Goal: Task Accomplishment & Management: Complete application form

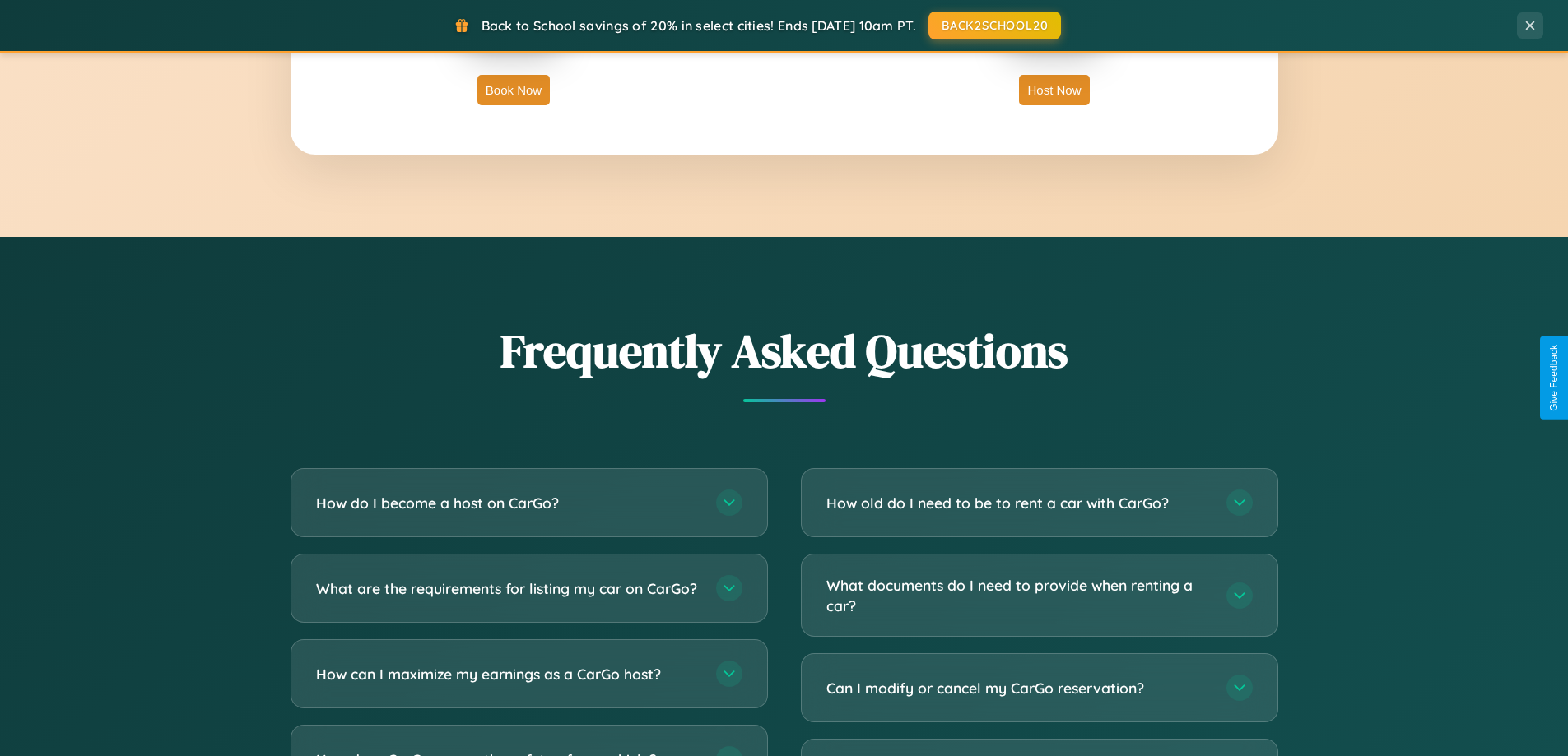
scroll to position [3167, 0]
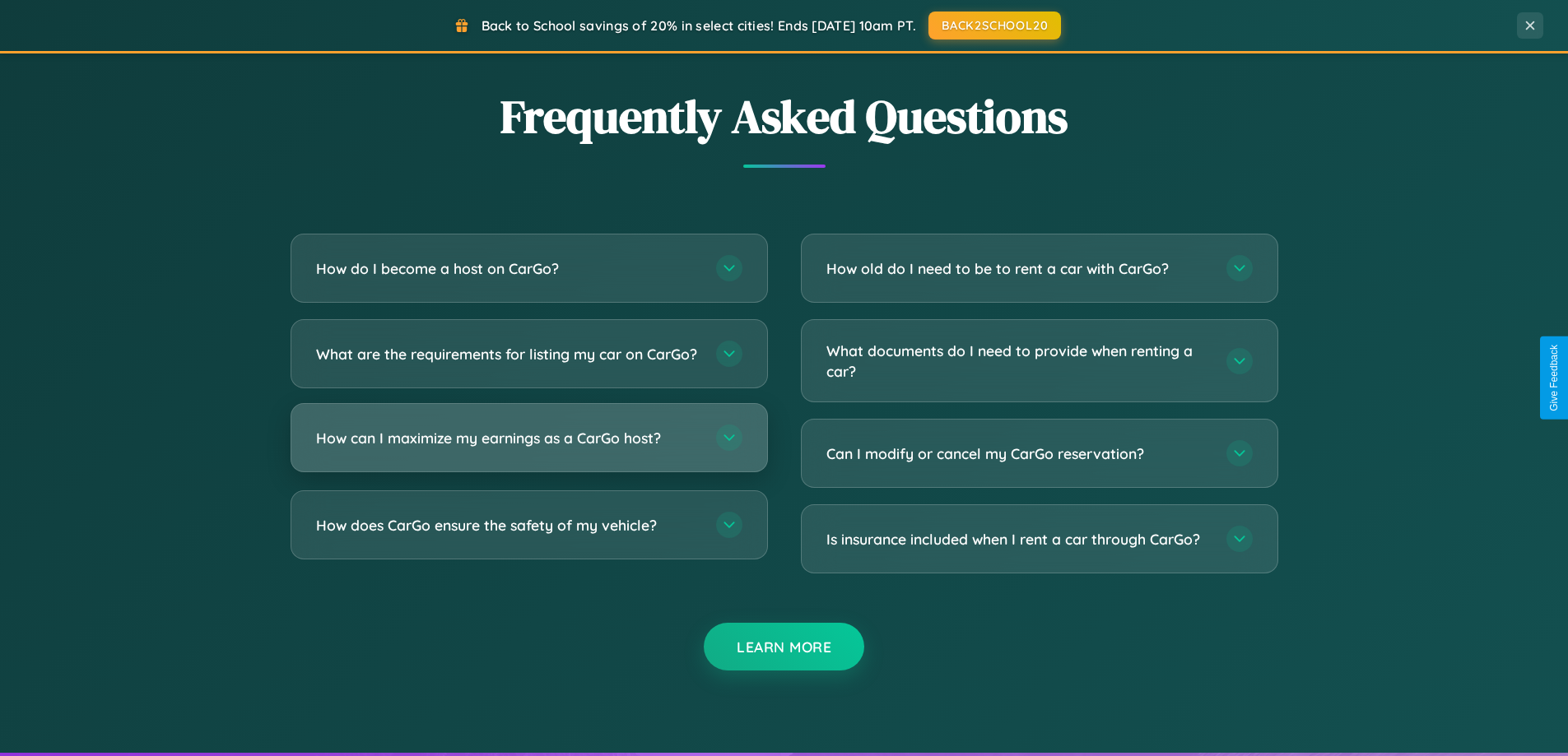
click at [528, 448] on h3 "How can I maximize my earnings as a CarGo host?" at bounding box center [508, 438] width 384 height 20
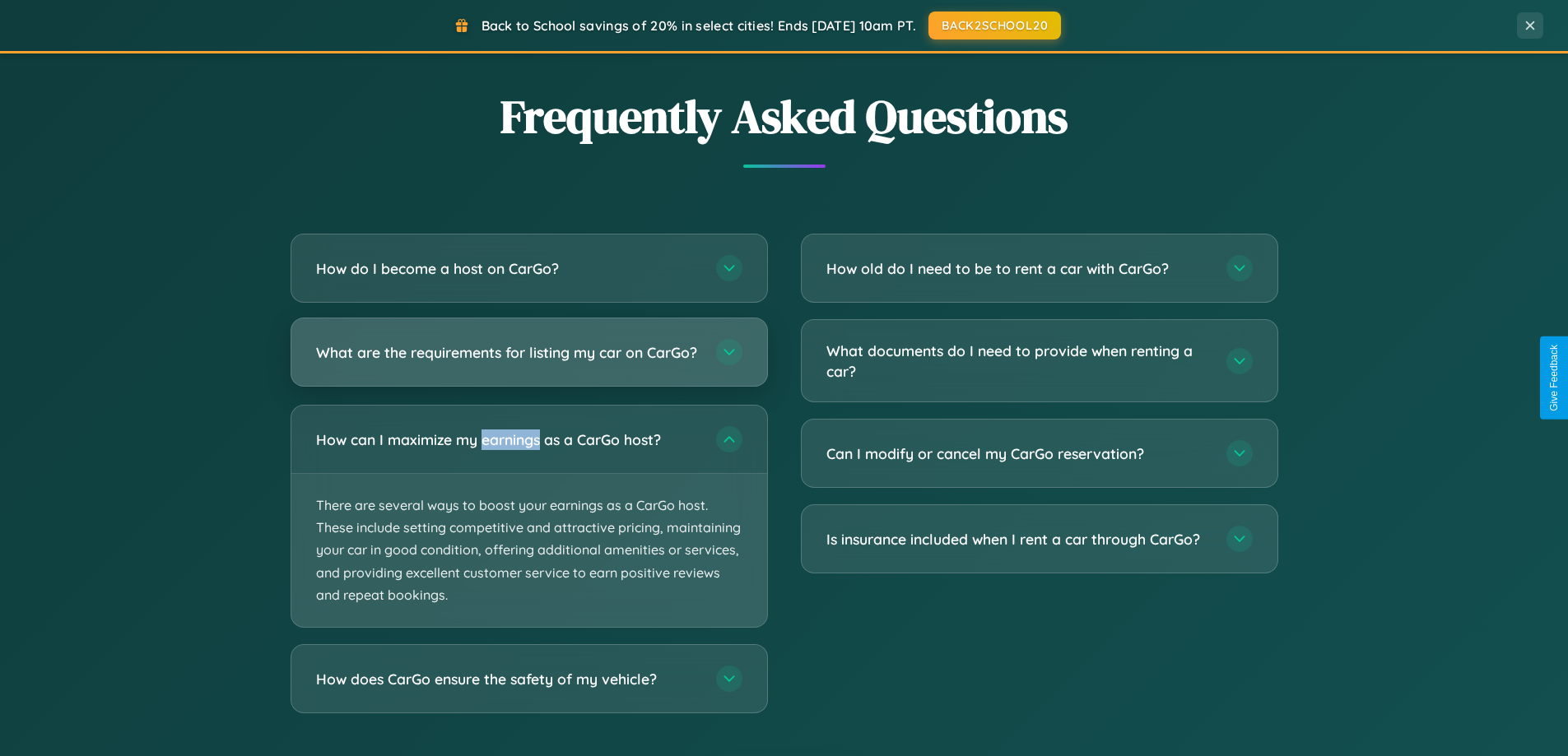
click at [528, 359] on h3 "What are the requirements for listing my car on CarGo?" at bounding box center [508, 353] width 384 height 20
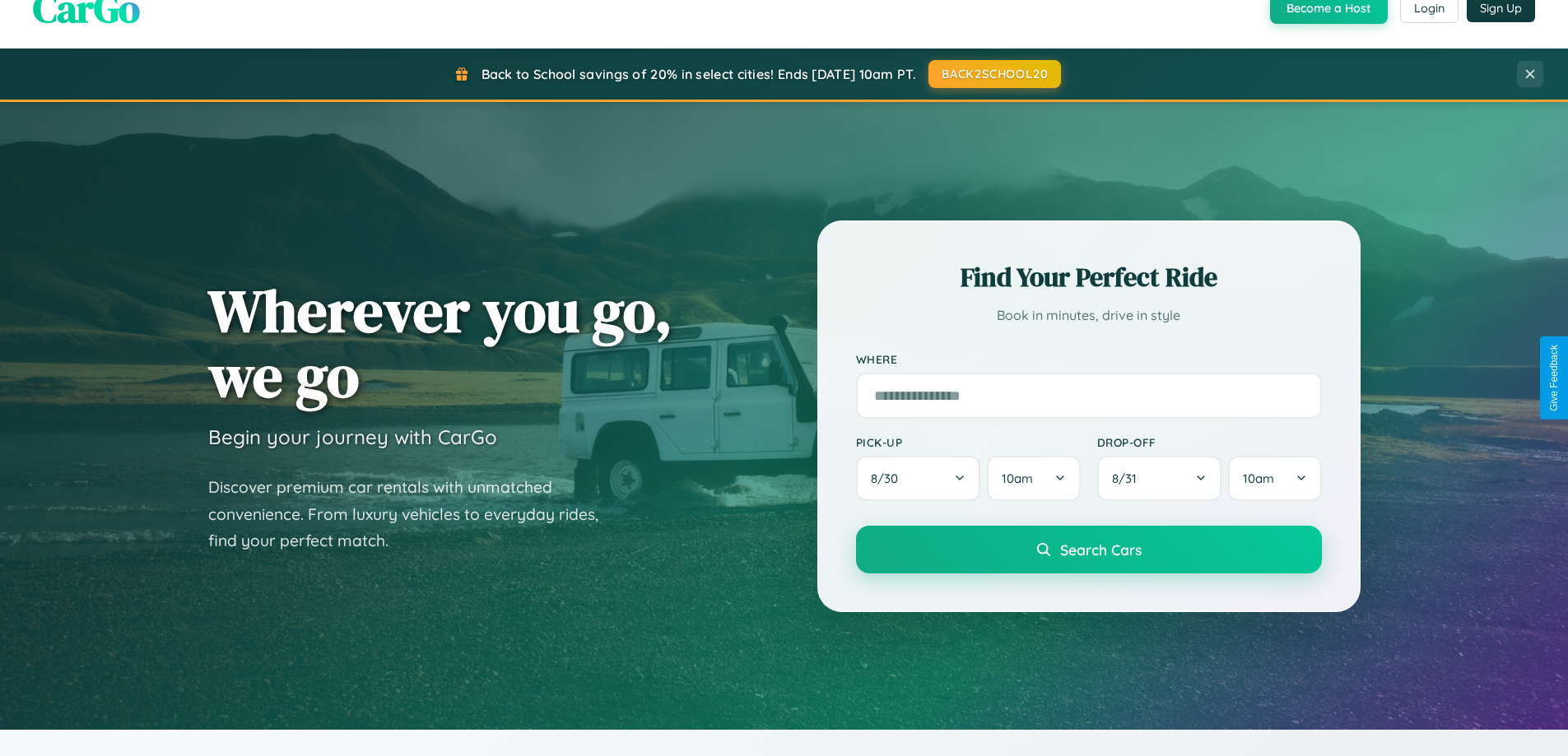
scroll to position [0, 0]
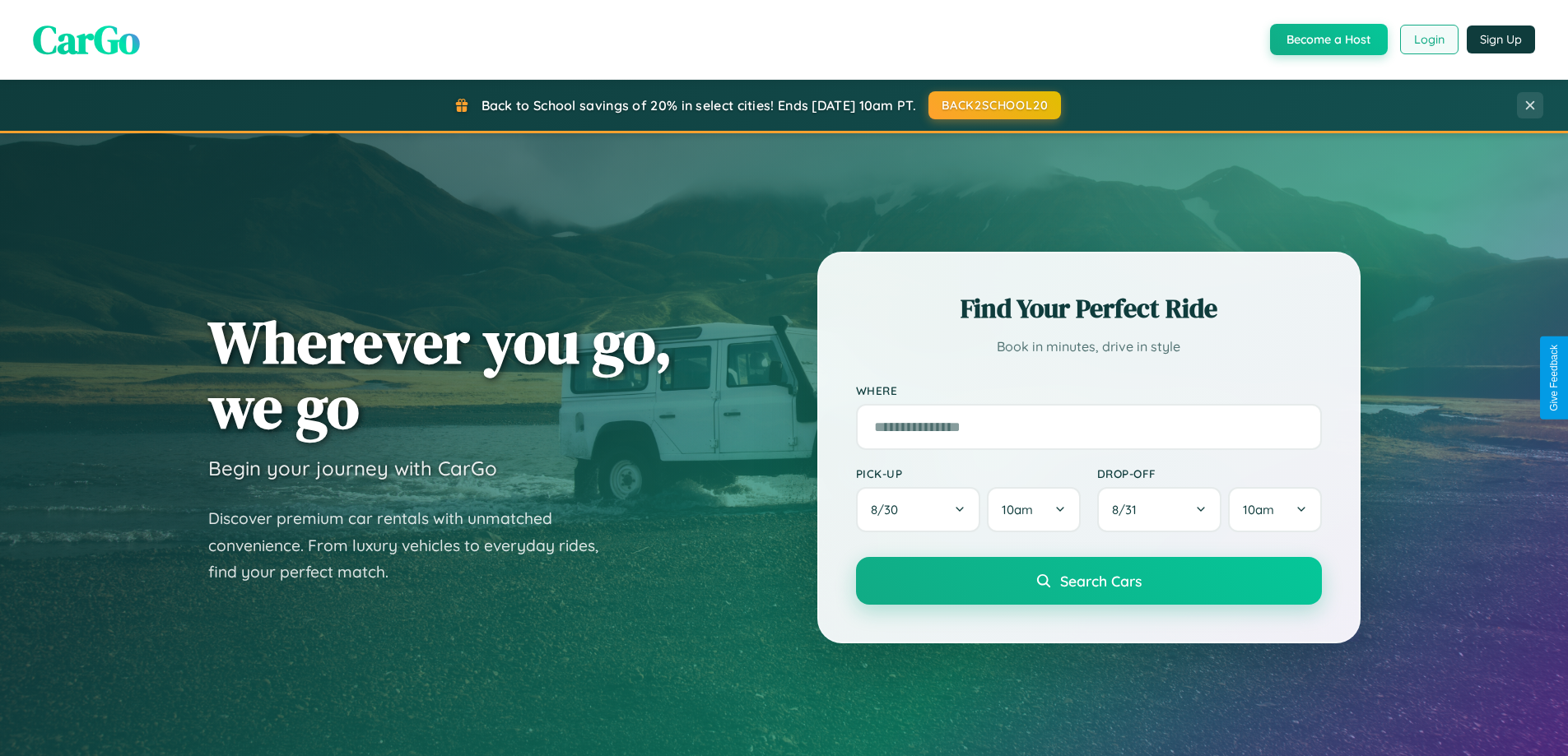
click at [1428, 40] on button "Login" at bounding box center [1429, 40] width 58 height 30
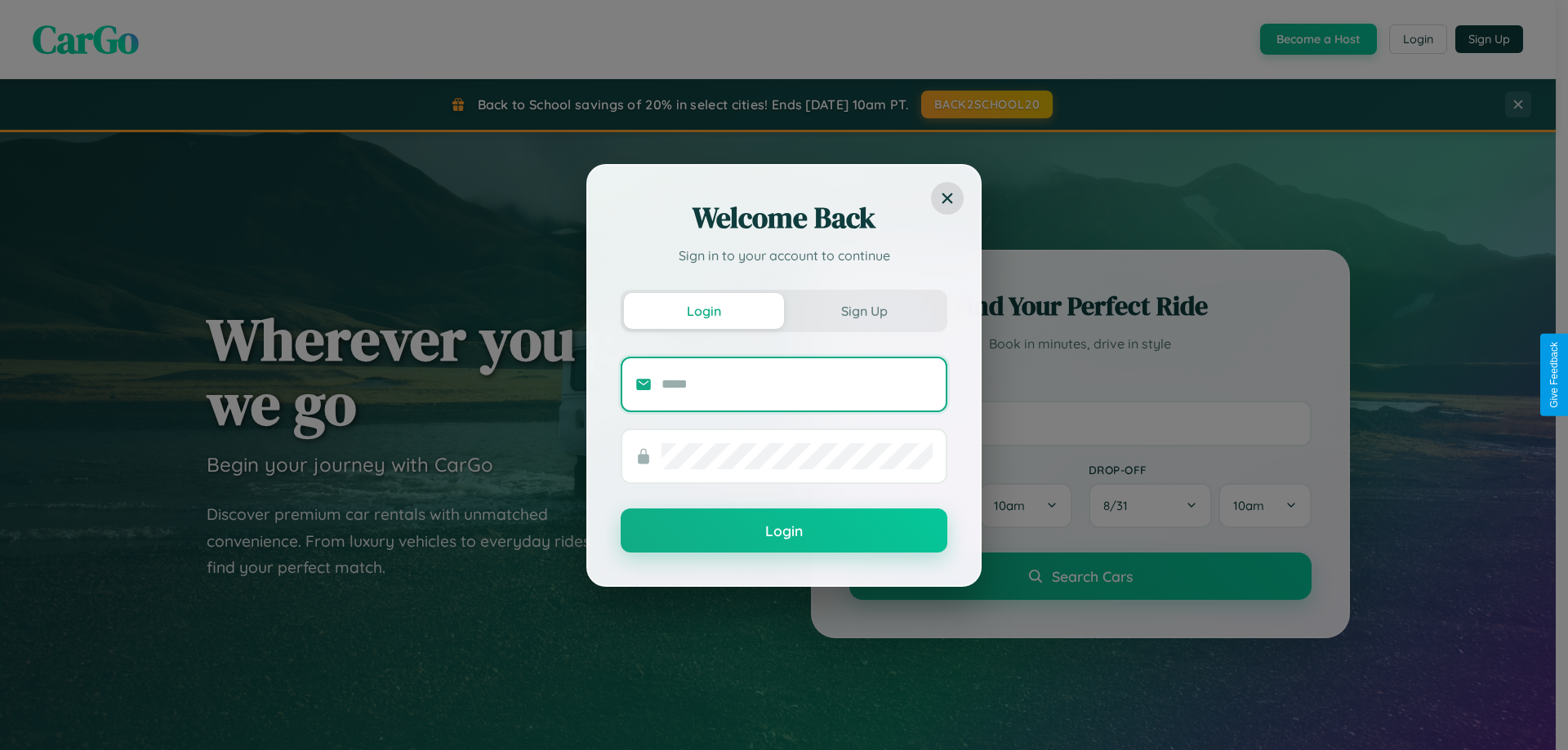
click at [797, 384] on input "text" at bounding box center [797, 384] width 271 height 26
type input "**********"
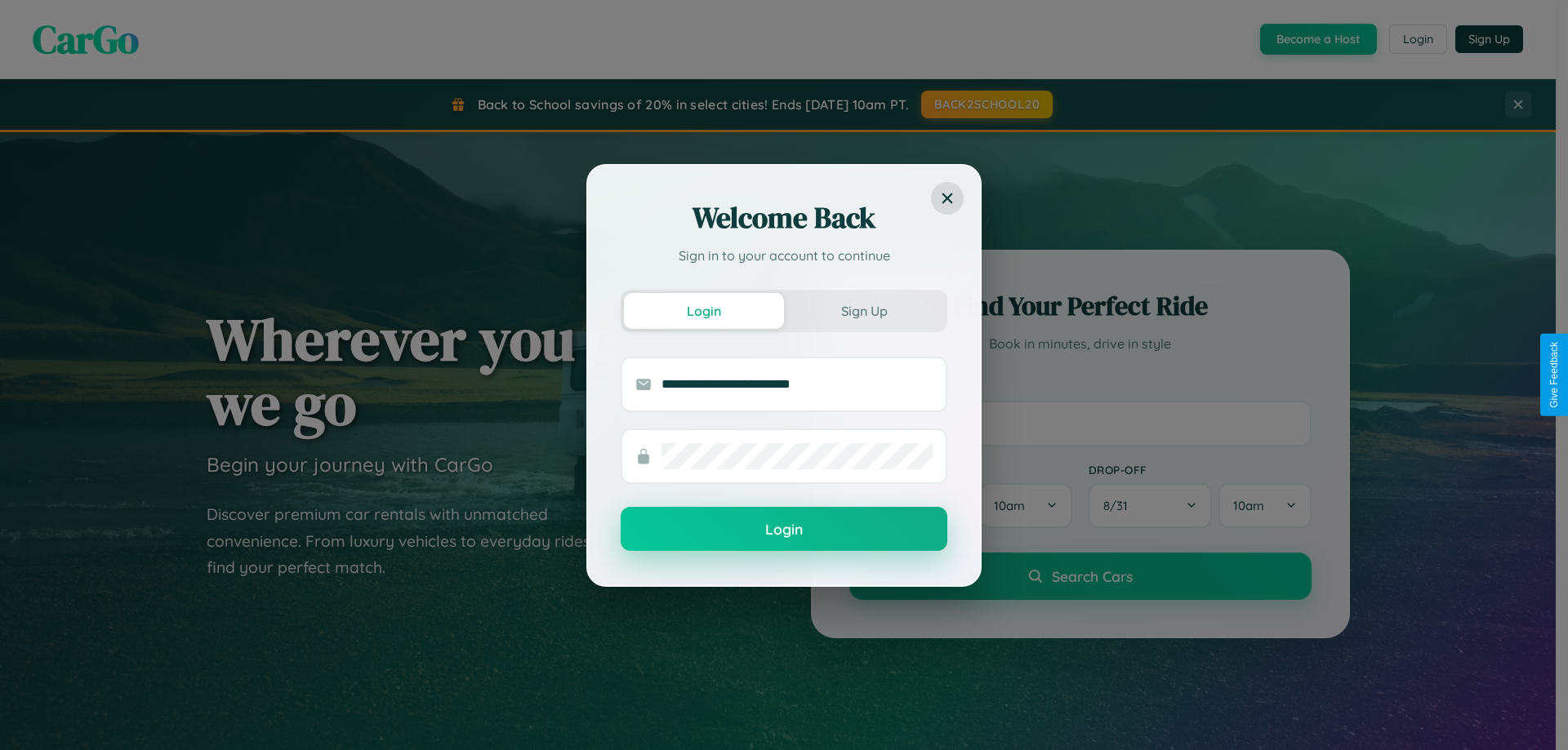
click at [784, 530] on button "Login" at bounding box center [783, 529] width 326 height 44
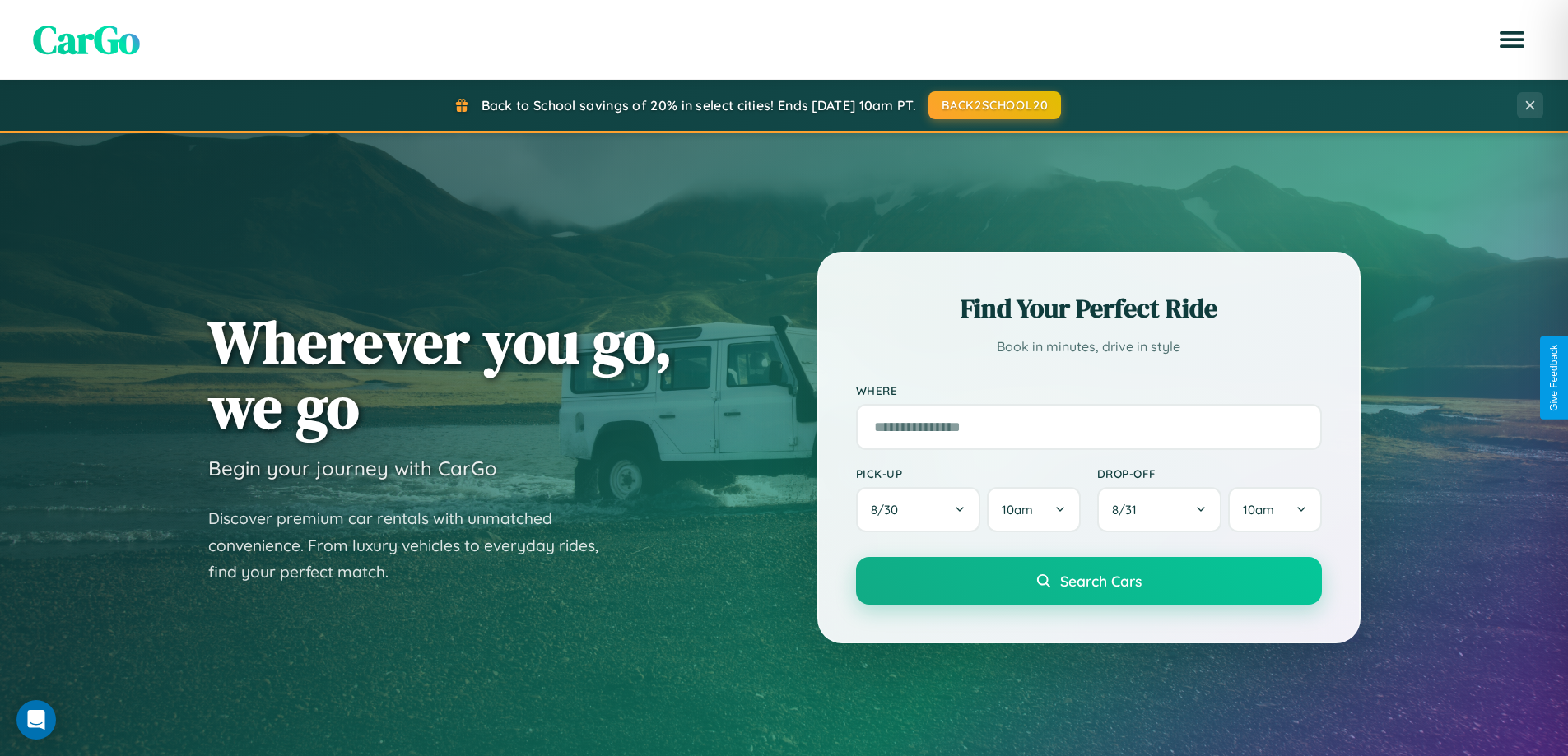
scroll to position [2644, 0]
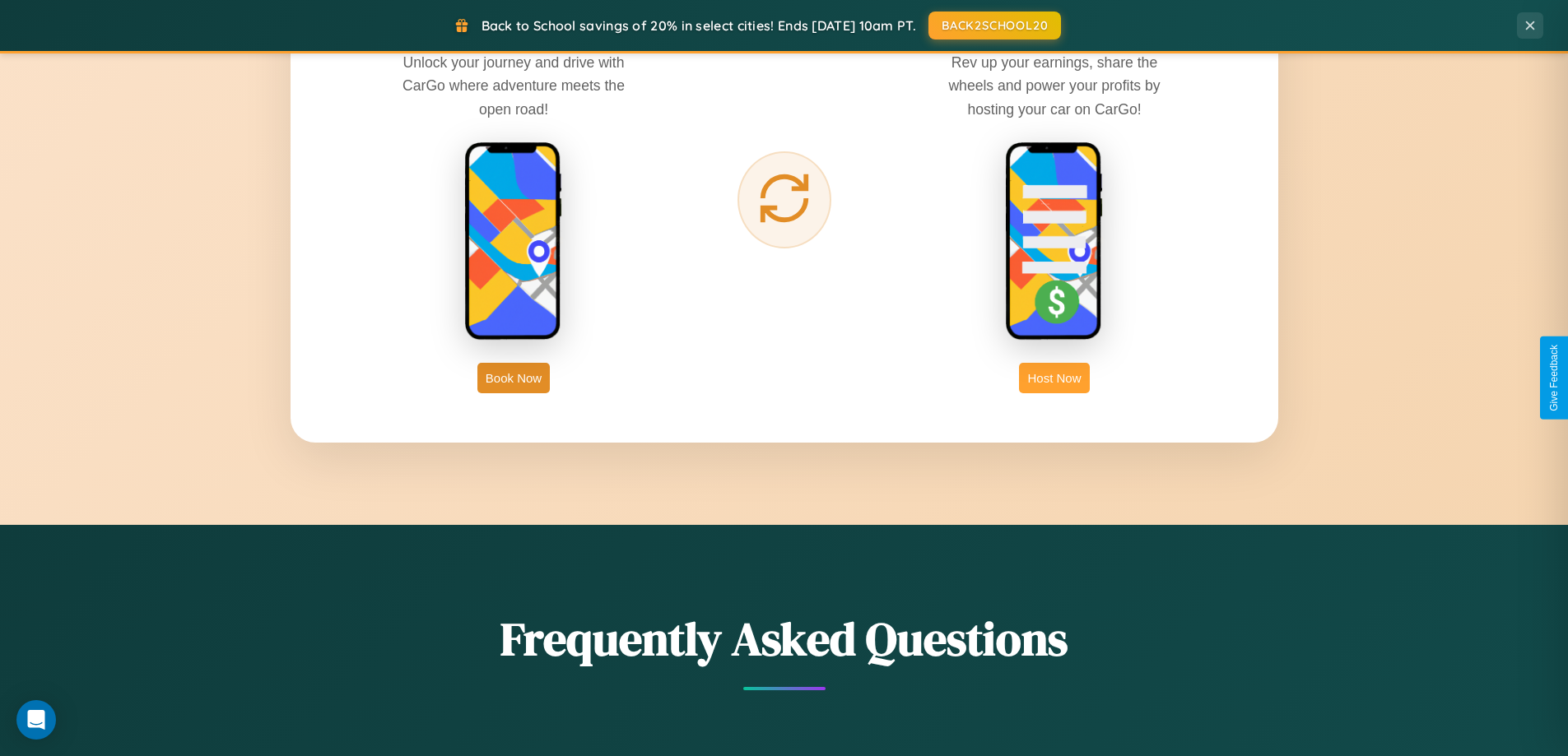
click at [1055, 378] on button "Host Now" at bounding box center [1055, 378] width 70 height 31
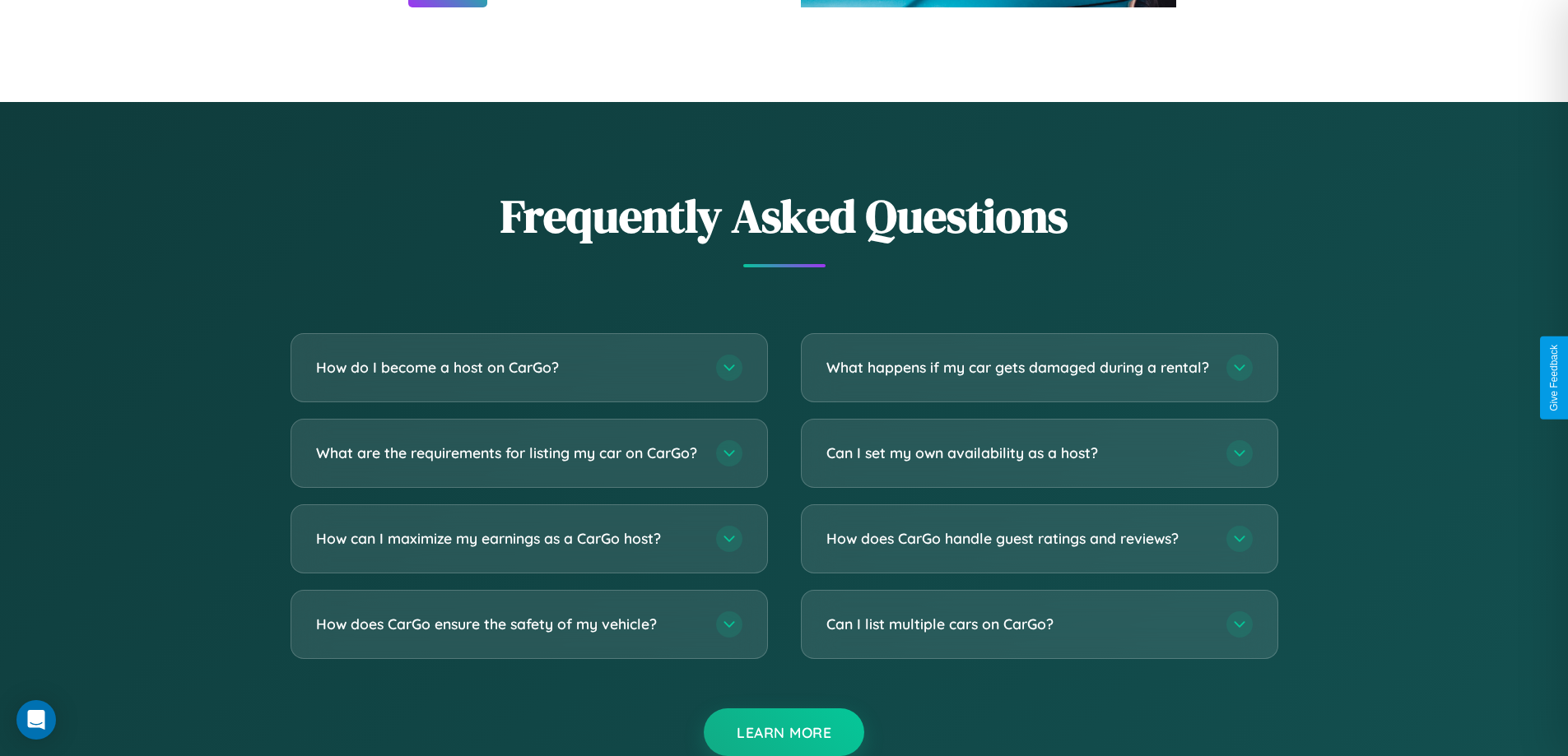
scroll to position [2224, 0]
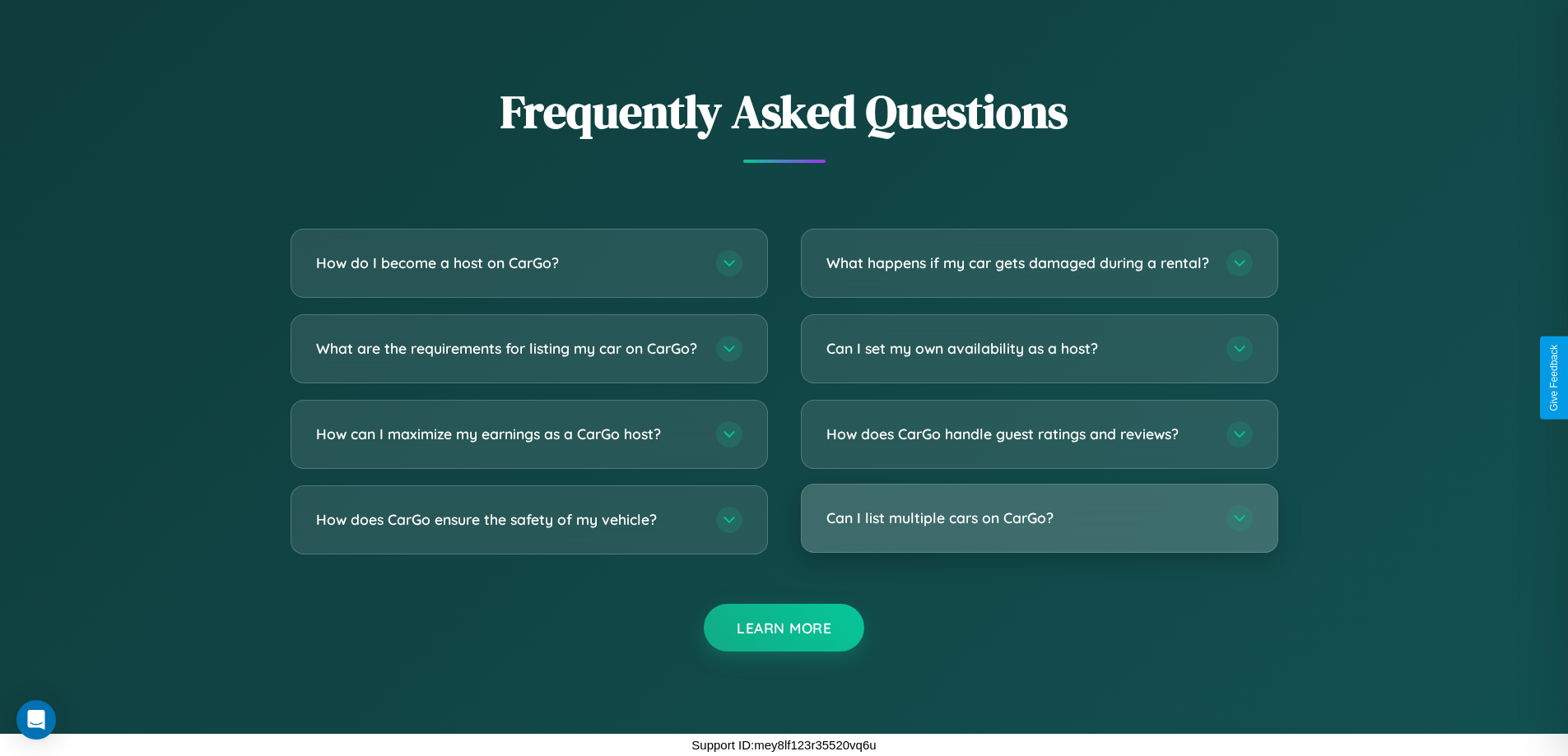
click at [1039, 519] on h3 "Can I list multiple cars on CarGo?" at bounding box center [1018, 518] width 384 height 20
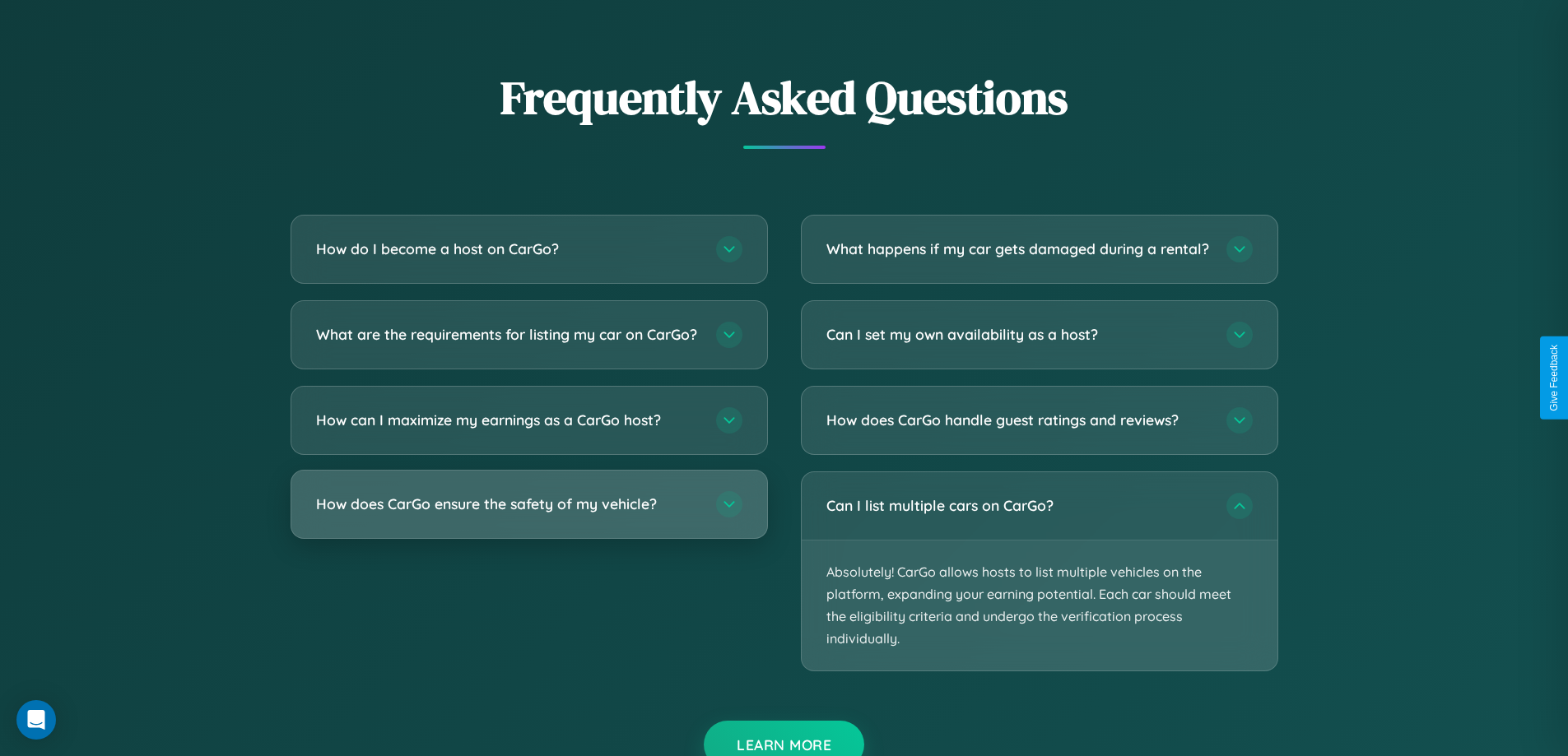
click at [528, 514] on h3 "How does CarGo ensure the safety of my vehicle?" at bounding box center [508, 504] width 384 height 20
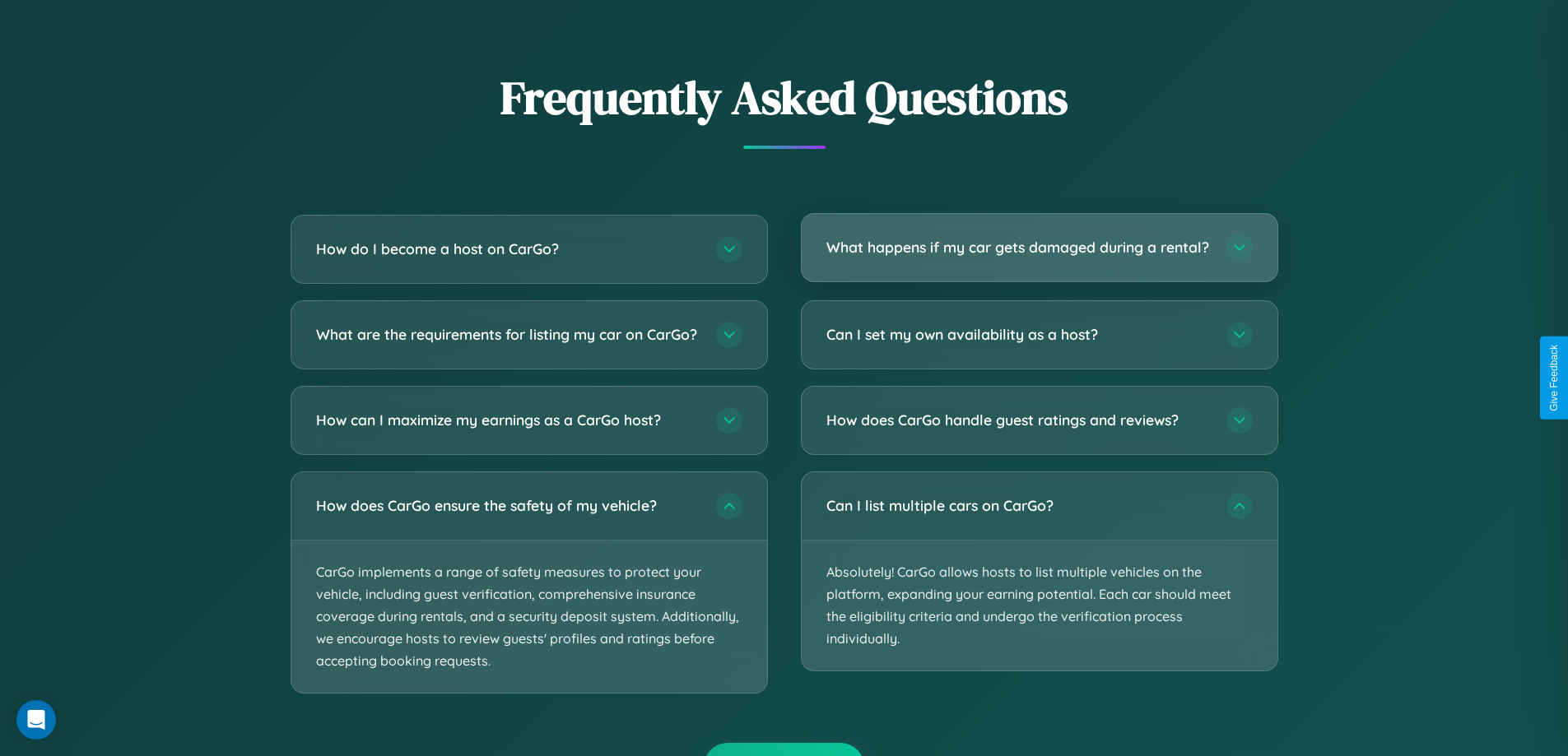
click at [1039, 255] on h3 "What happens if my car gets damaged during a rental?" at bounding box center [1018, 247] width 384 height 20
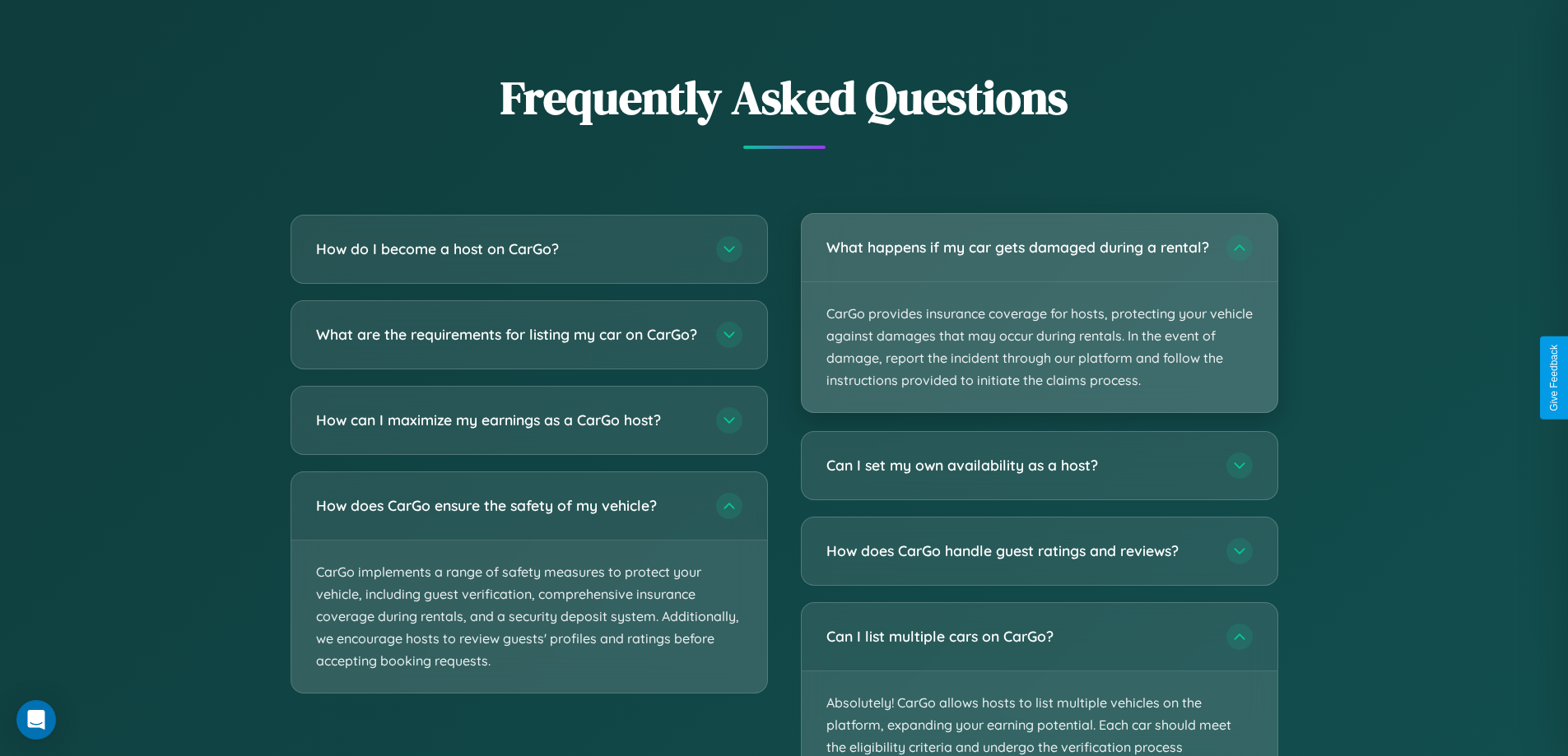
scroll to position [1716, 0]
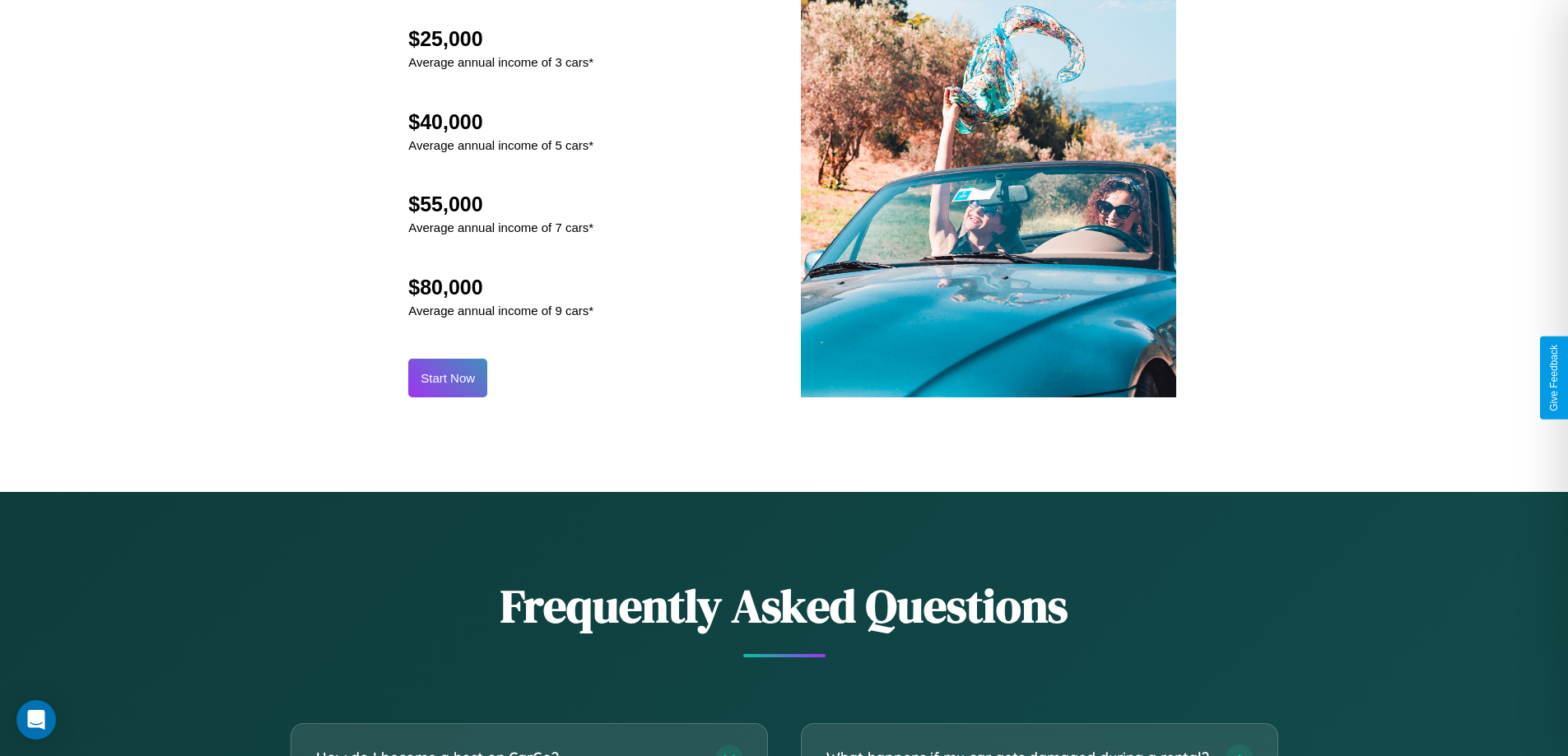
click at [448, 378] on button "Start Now" at bounding box center [448, 378] width 79 height 39
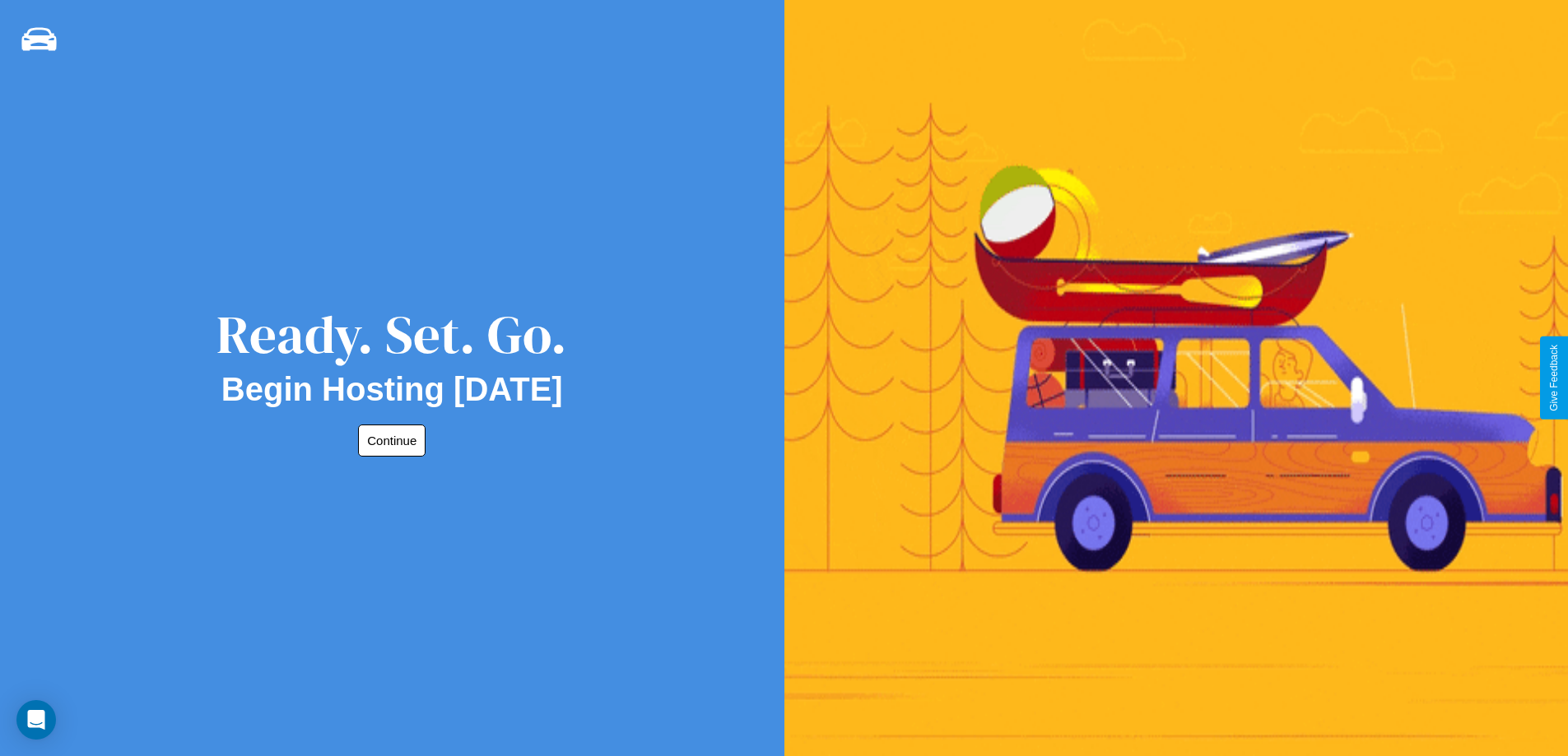
click at [388, 440] on button "Continue" at bounding box center [391, 440] width 68 height 32
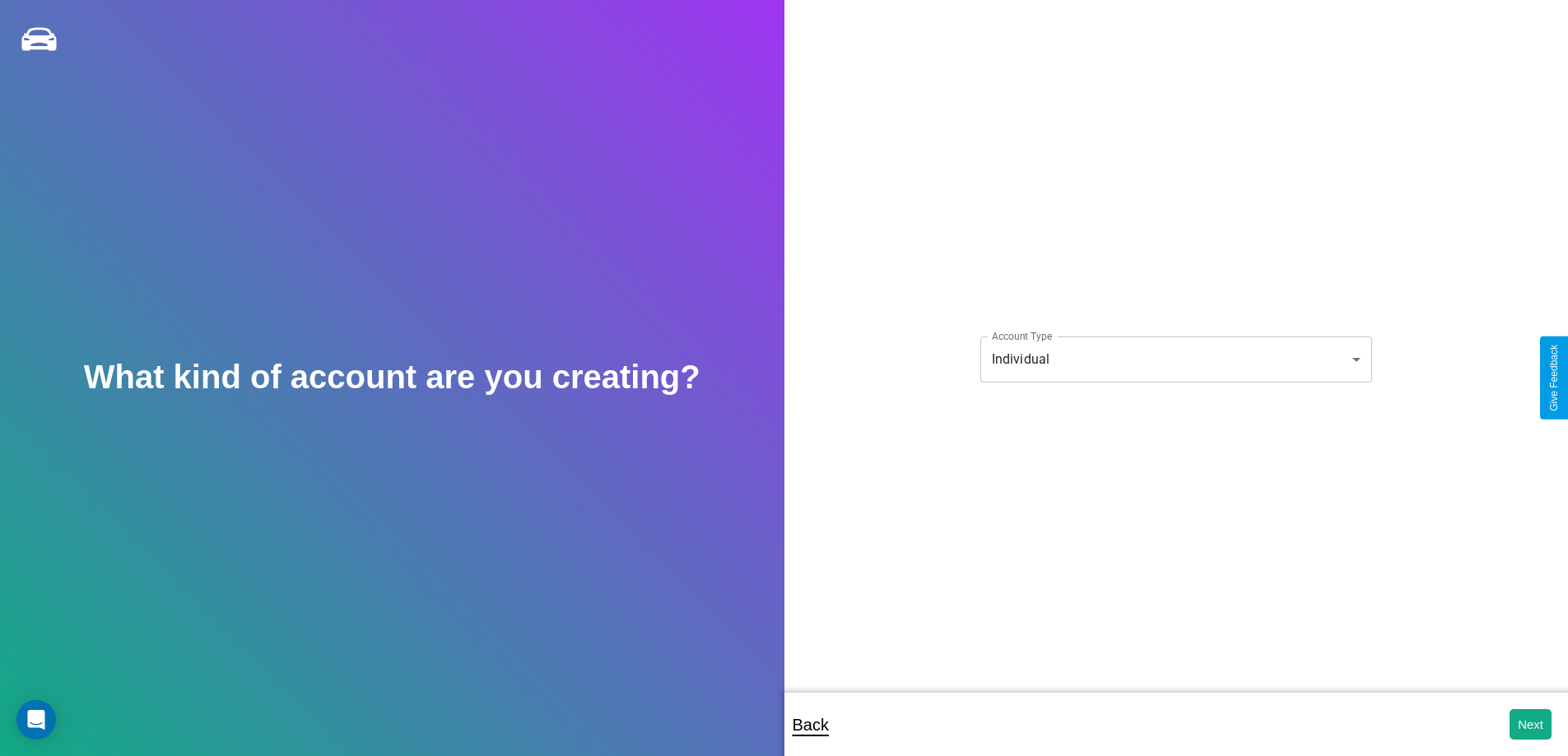
click at [1176, 359] on body "**********" at bounding box center [784, 389] width 1568 height 778
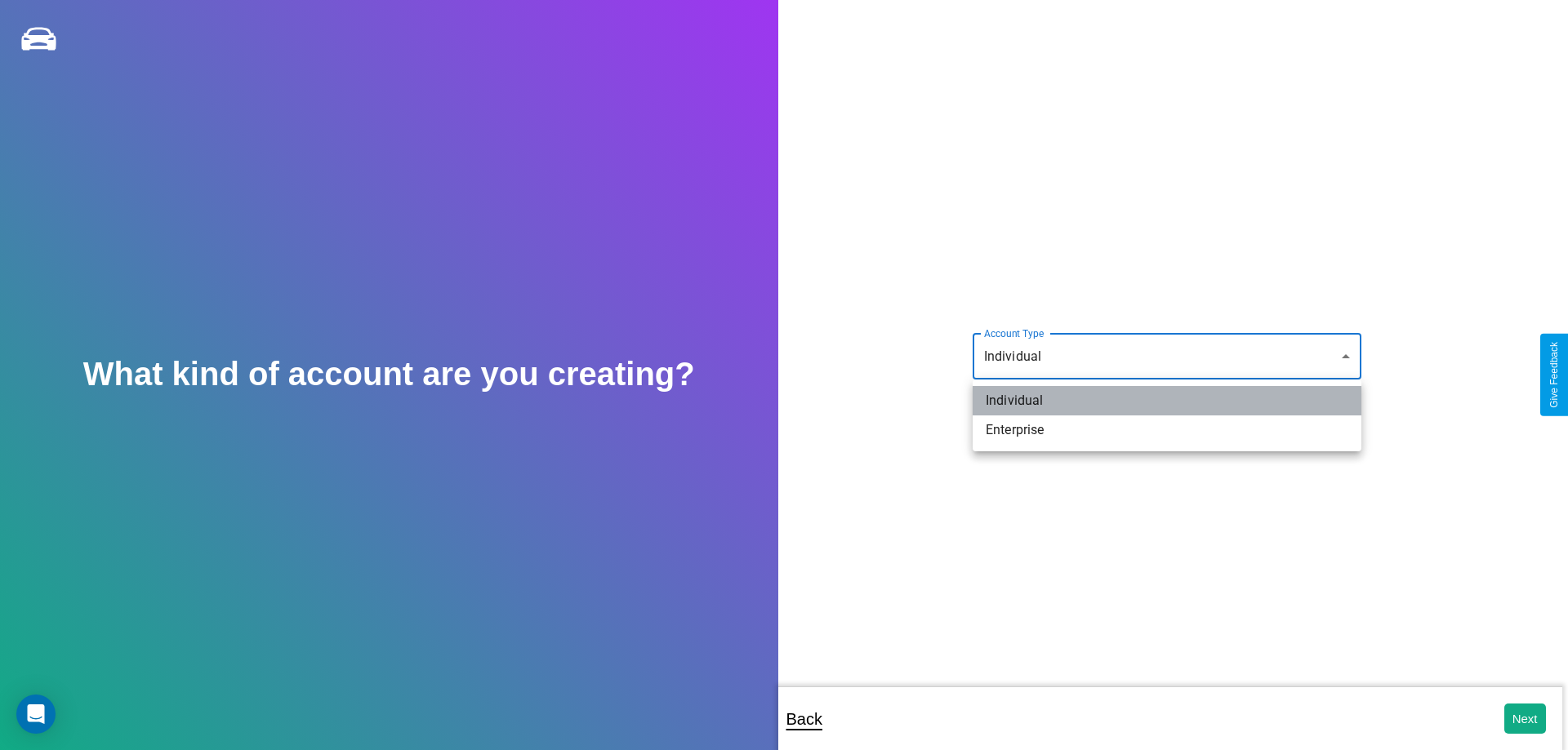
click at [1166, 401] on li "Individual" at bounding box center [1166, 401] width 389 height 29
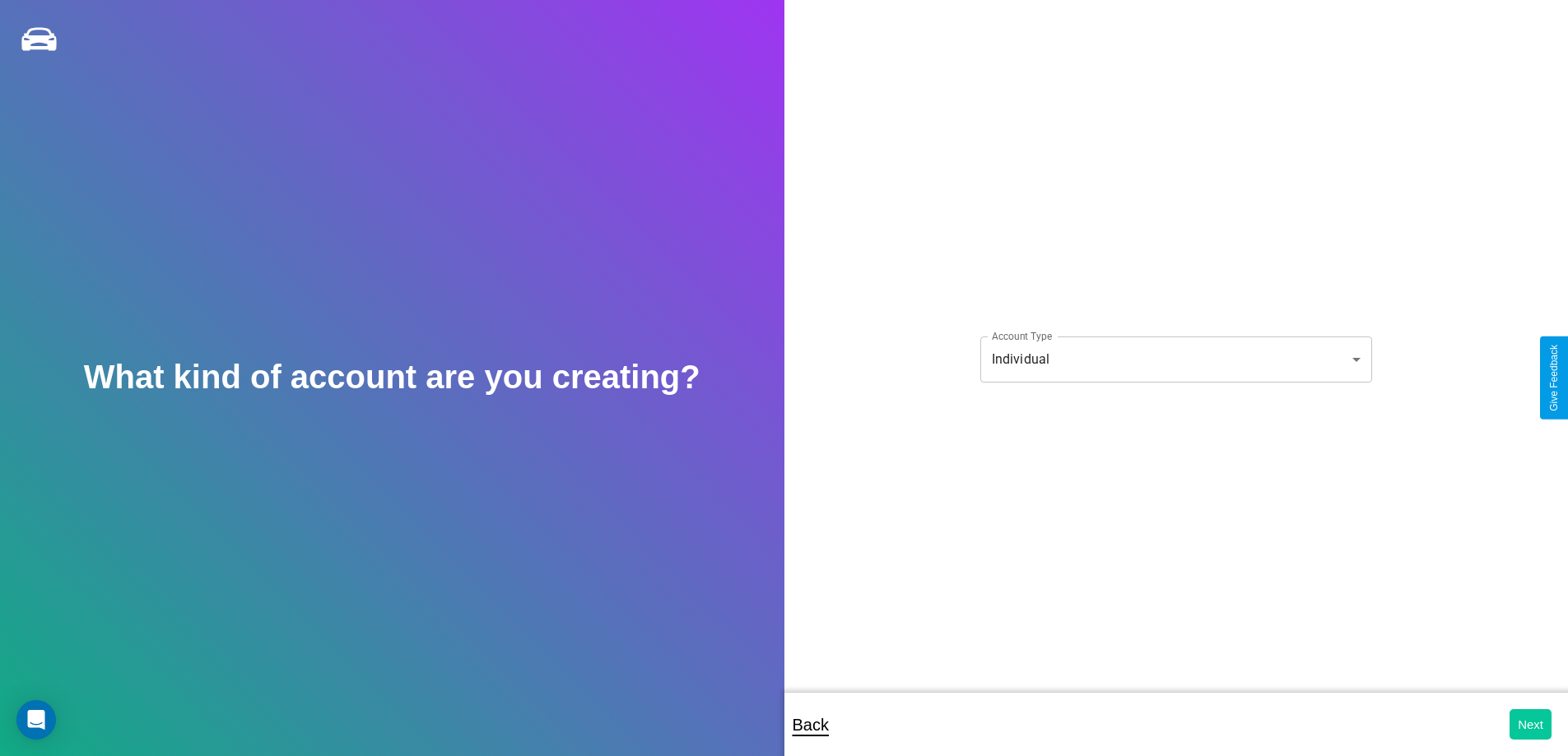
click at [1530, 724] on button "Next" at bounding box center [1530, 724] width 42 height 31
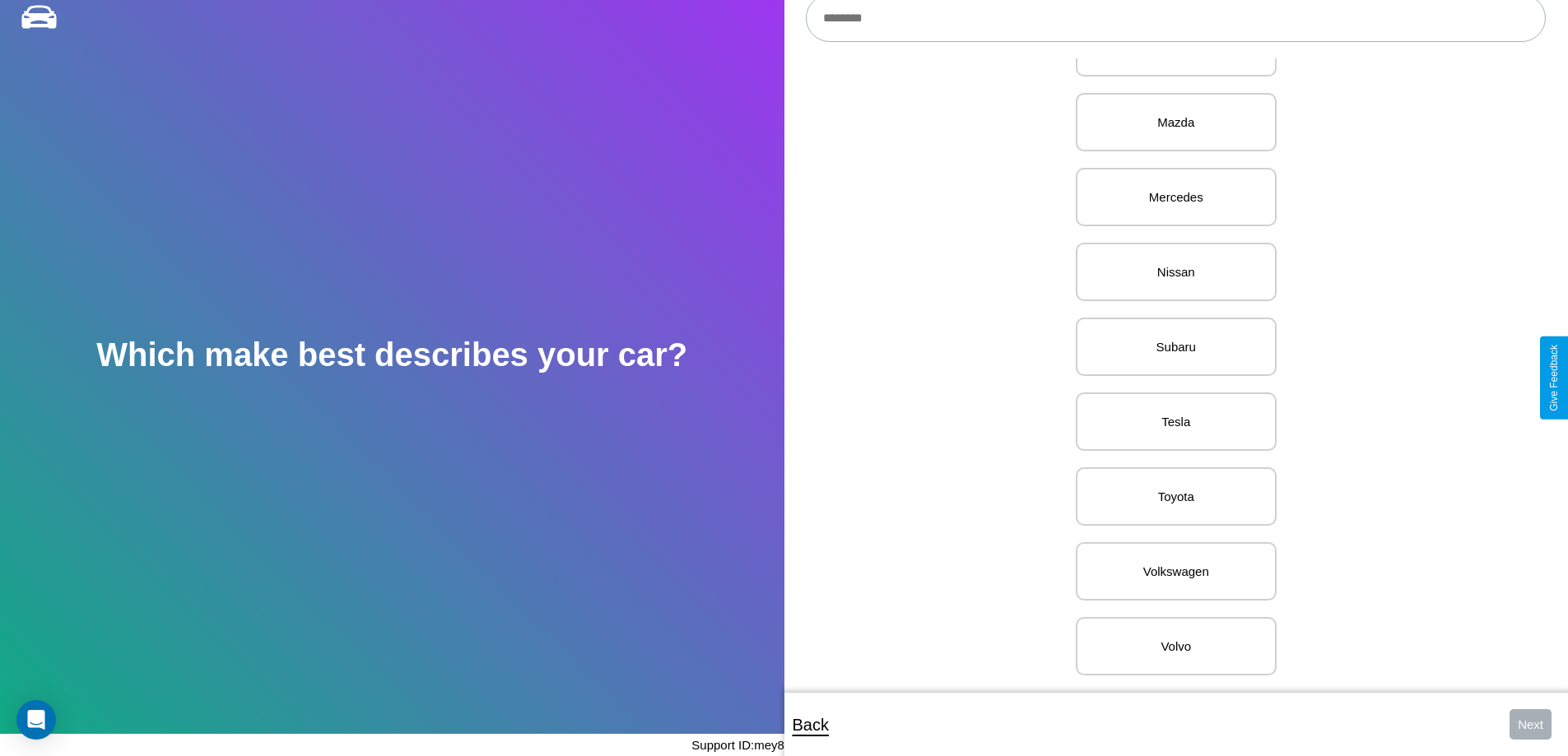
scroll to position [2024, 0]
click at [1170, 636] on p "Volvo" at bounding box center [1177, 647] width 165 height 22
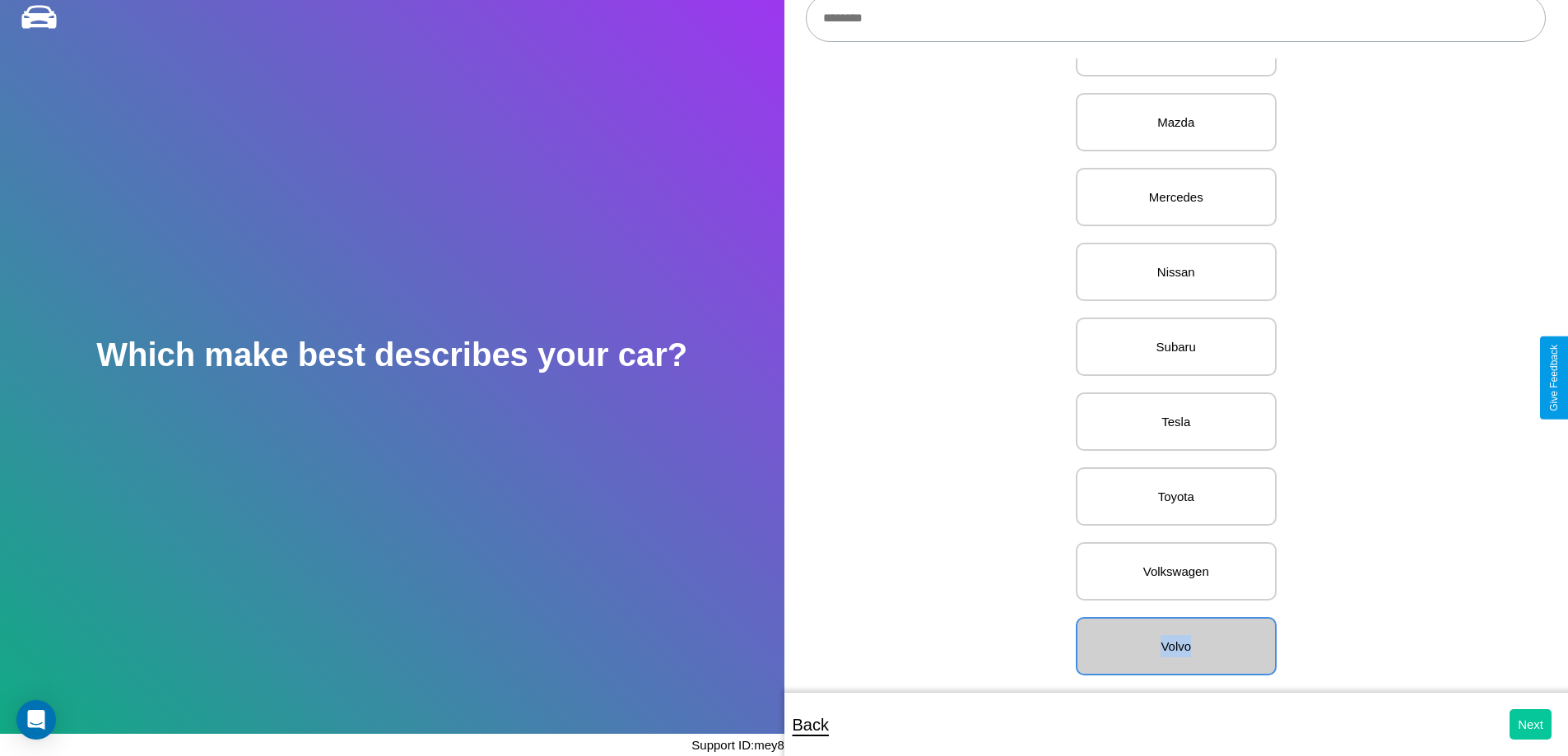
click at [1530, 724] on button "Next" at bounding box center [1530, 724] width 42 height 31
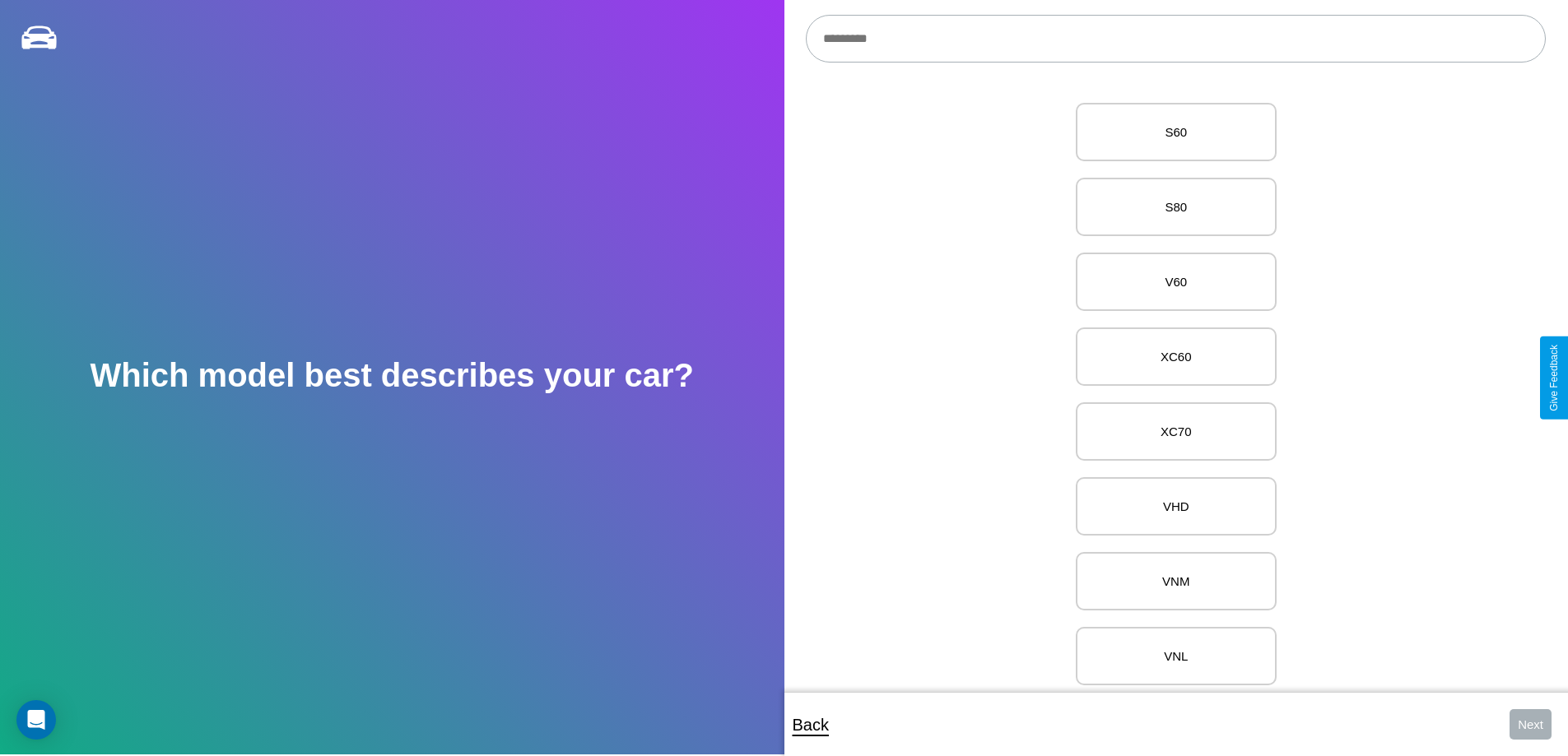
scroll to position [4233, 0]
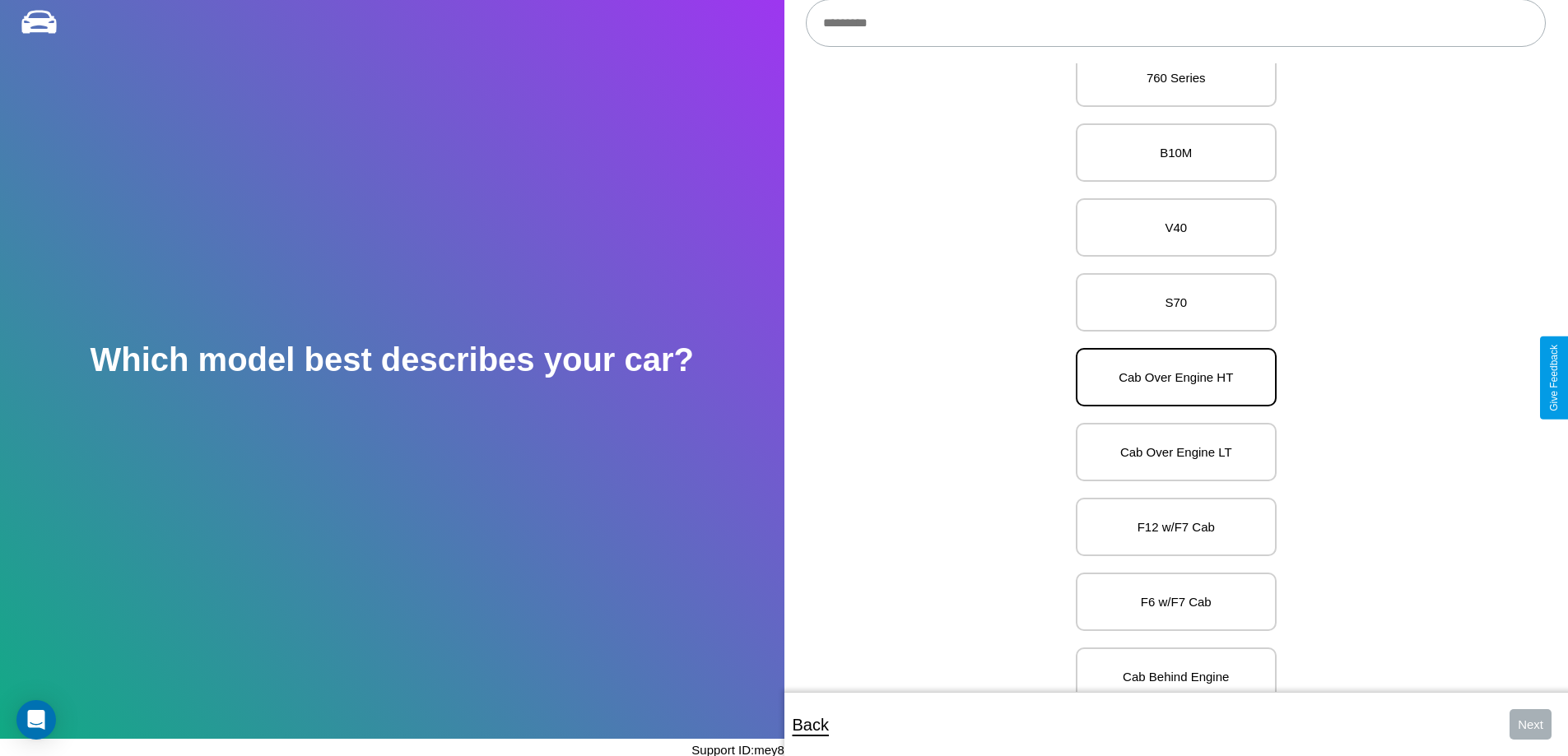
click at [1170, 378] on p "Cab Over Engine HT" at bounding box center [1177, 377] width 165 height 22
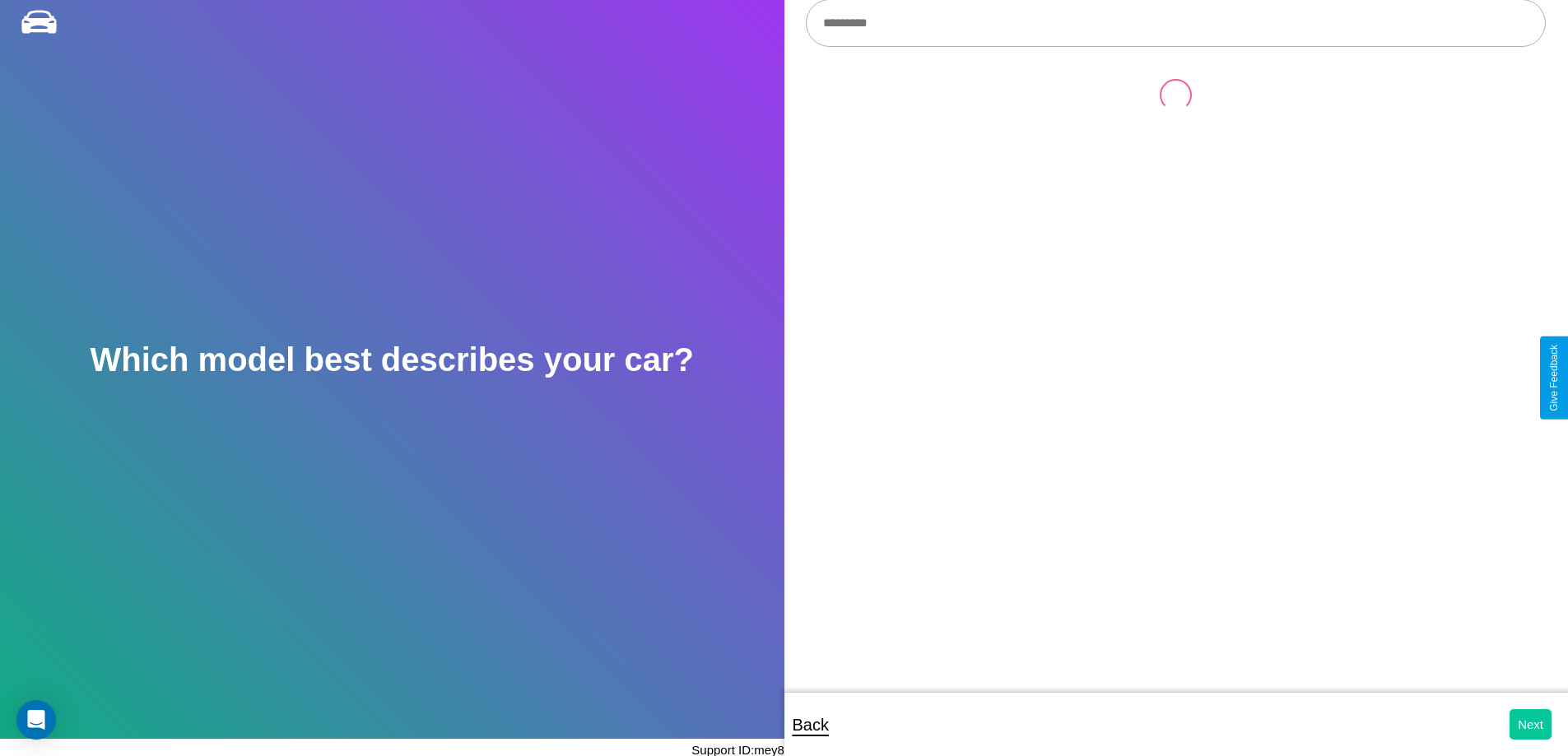
scroll to position [0, 0]
click at [1530, 724] on button "Next" at bounding box center [1530, 724] width 42 height 31
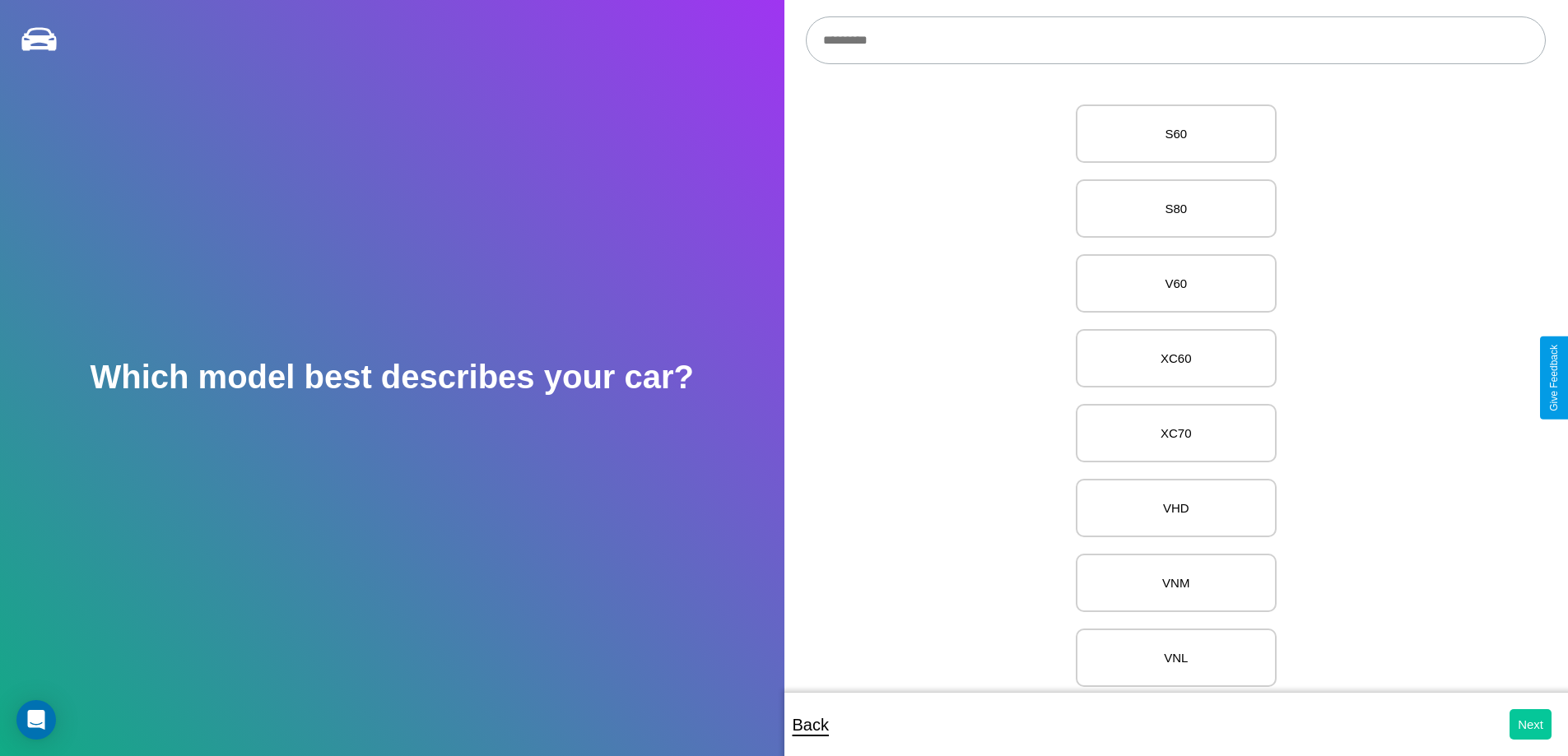
select select "*****"
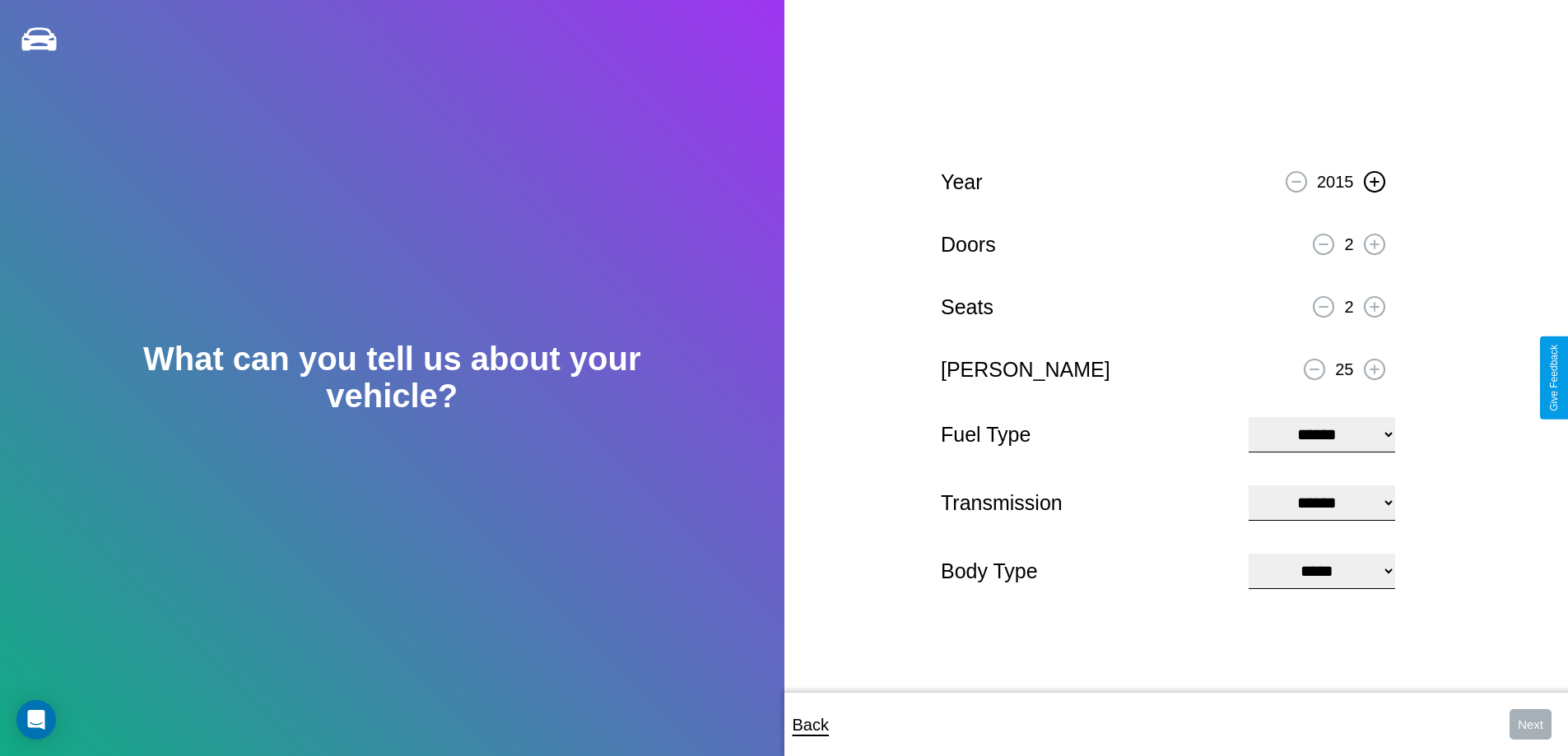
click at [1374, 180] on icon at bounding box center [1374, 182] width 9 height 9
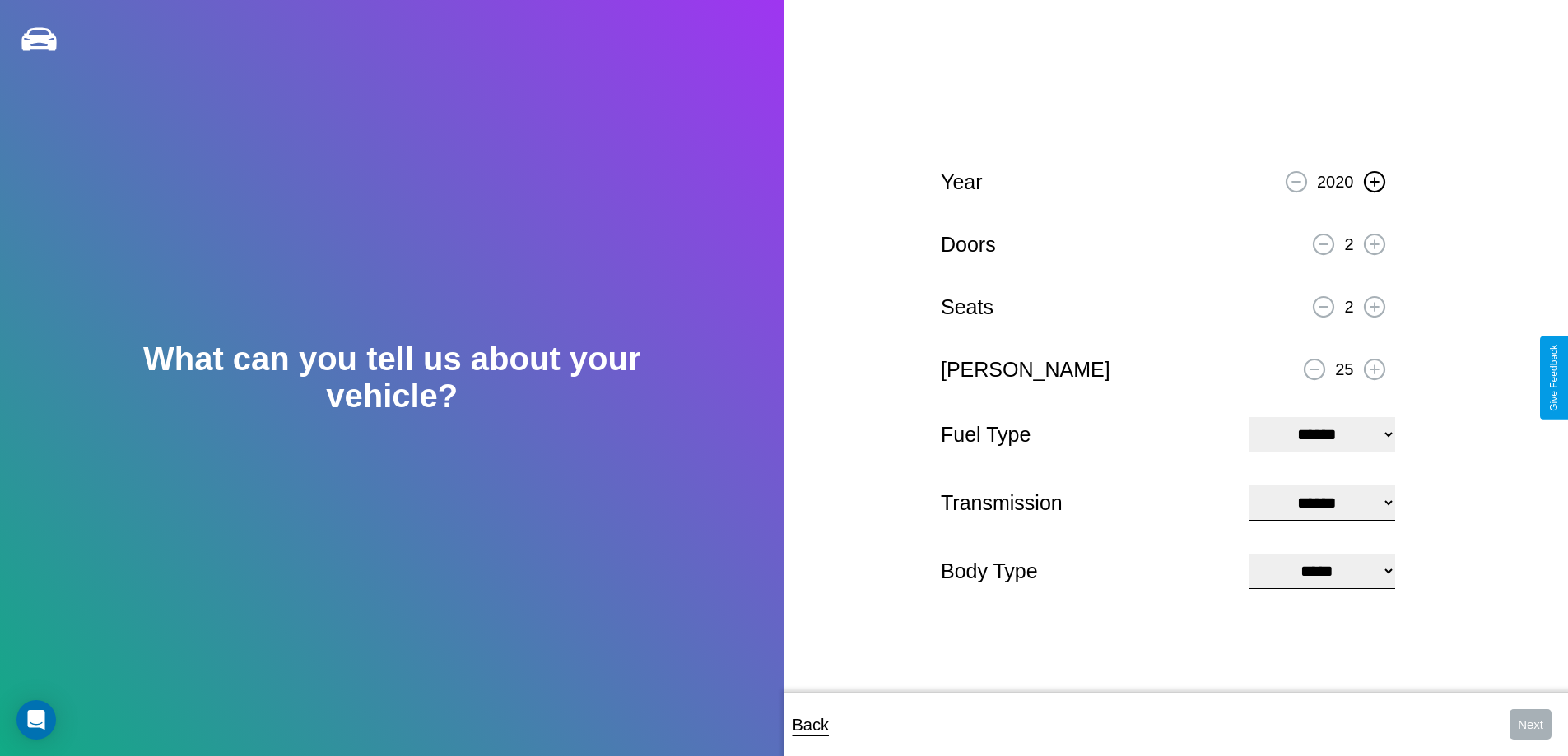
click at [1374, 180] on icon at bounding box center [1374, 182] width 9 height 9
click at [1374, 242] on icon at bounding box center [1374, 244] width 9 height 9
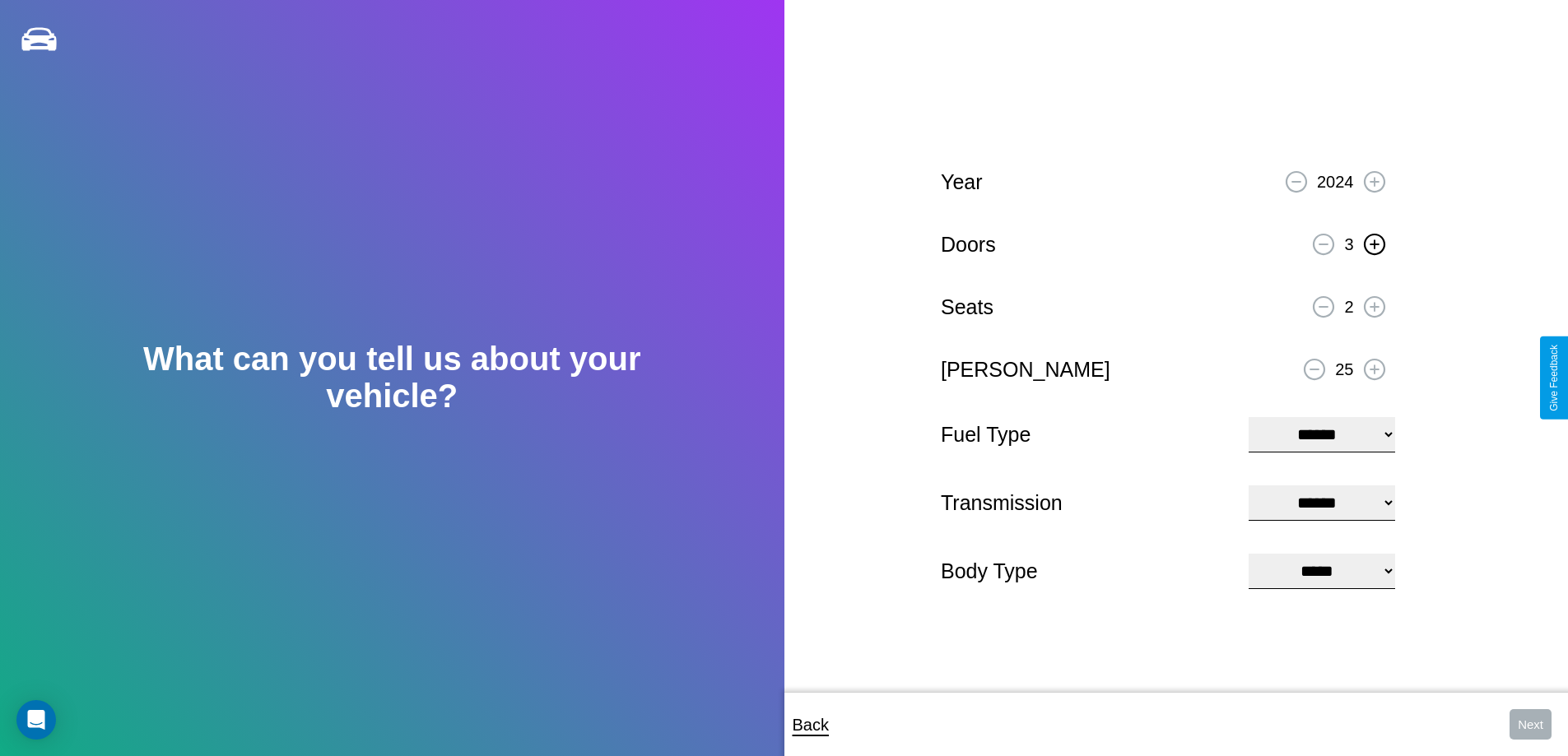
click at [1374, 242] on icon at bounding box center [1374, 244] width 9 height 9
click at [1374, 305] on icon at bounding box center [1374, 307] width 9 height 9
click at [1315, 369] on icon at bounding box center [1315, 370] width 9 height 2
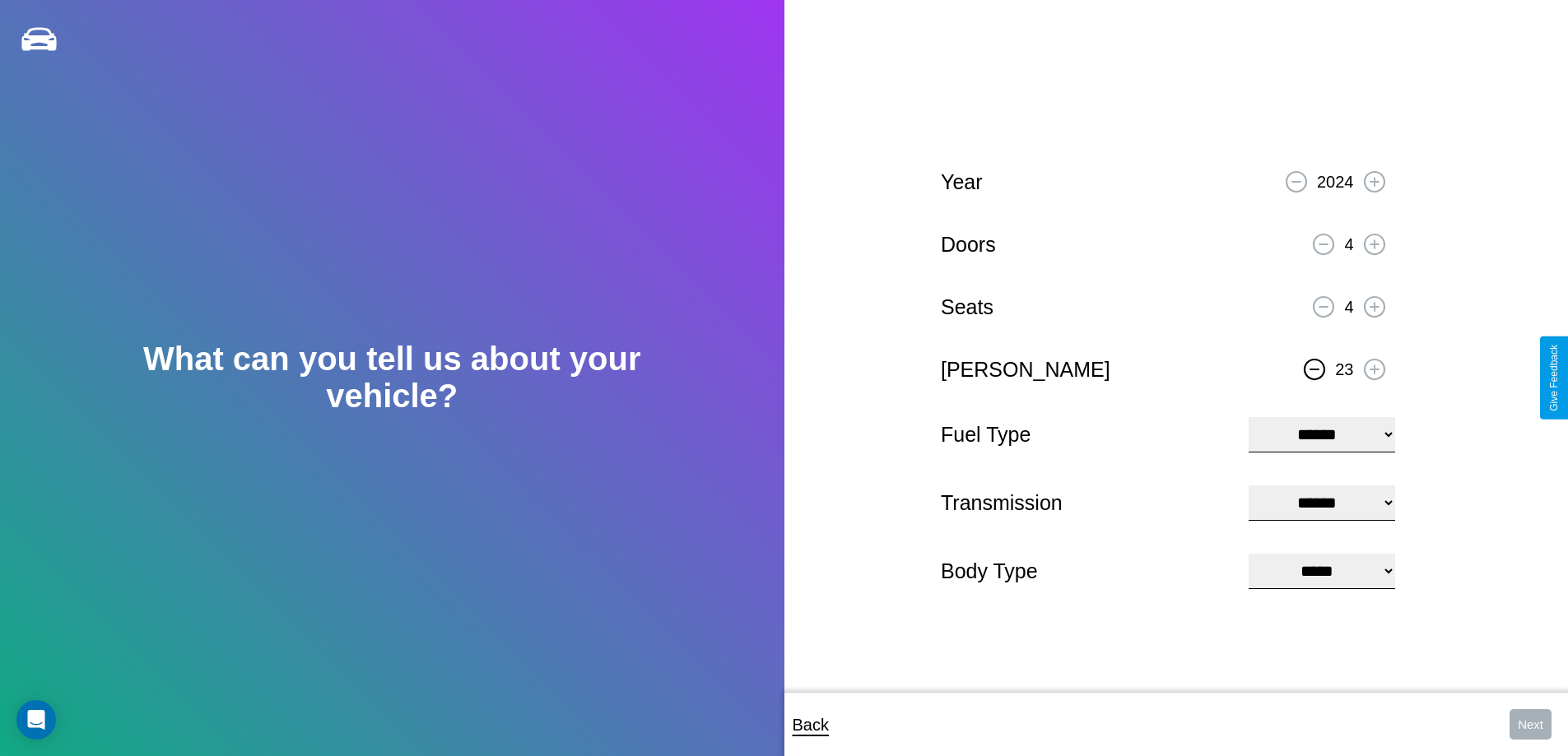
click at [1315, 369] on icon at bounding box center [1315, 370] width 9 height 2
click at [1321, 433] on select "**********" at bounding box center [1321, 435] width 145 height 35
select select "**********"
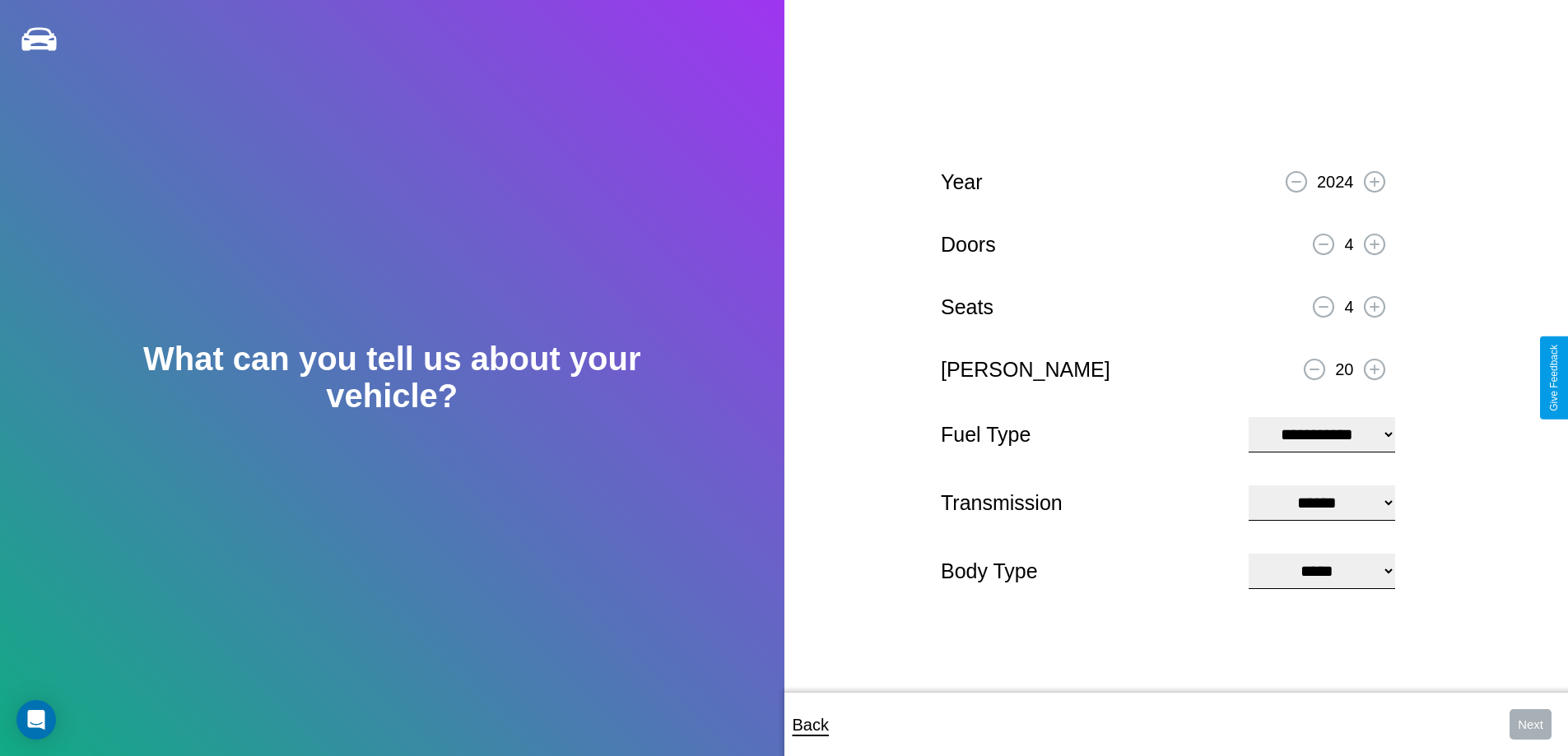
click at [1321, 503] on select "****** ********* ******" at bounding box center [1321, 503] width 145 height 35
select select "******"
click at [1321, 573] on select "**********" at bounding box center [1321, 572] width 145 height 35
click at [1530, 724] on button "Next" at bounding box center [1530, 724] width 42 height 31
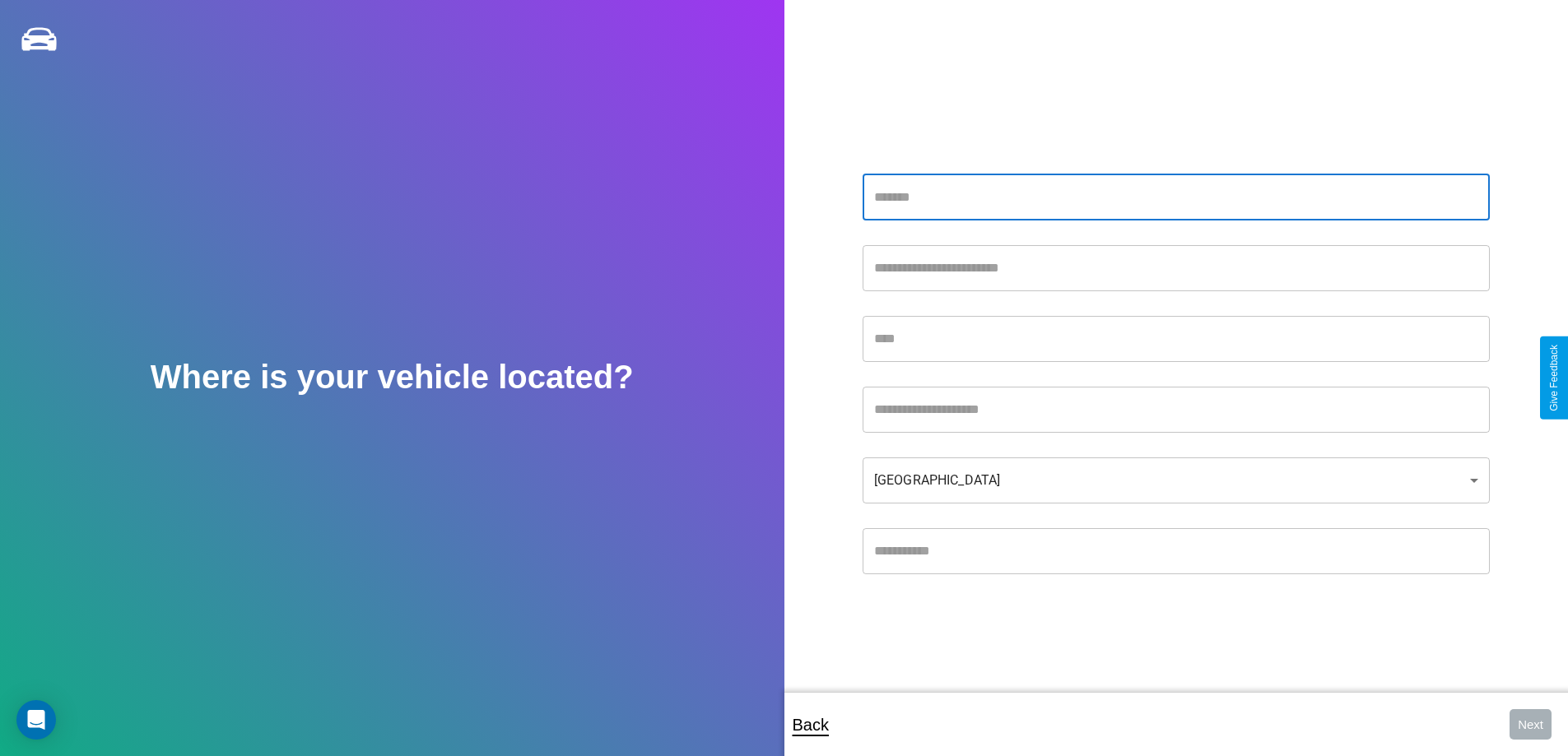
click at [1176, 196] on input "text" at bounding box center [1176, 197] width 627 height 46
type input "**********"
click at [1176, 338] on input "text" at bounding box center [1176, 339] width 627 height 46
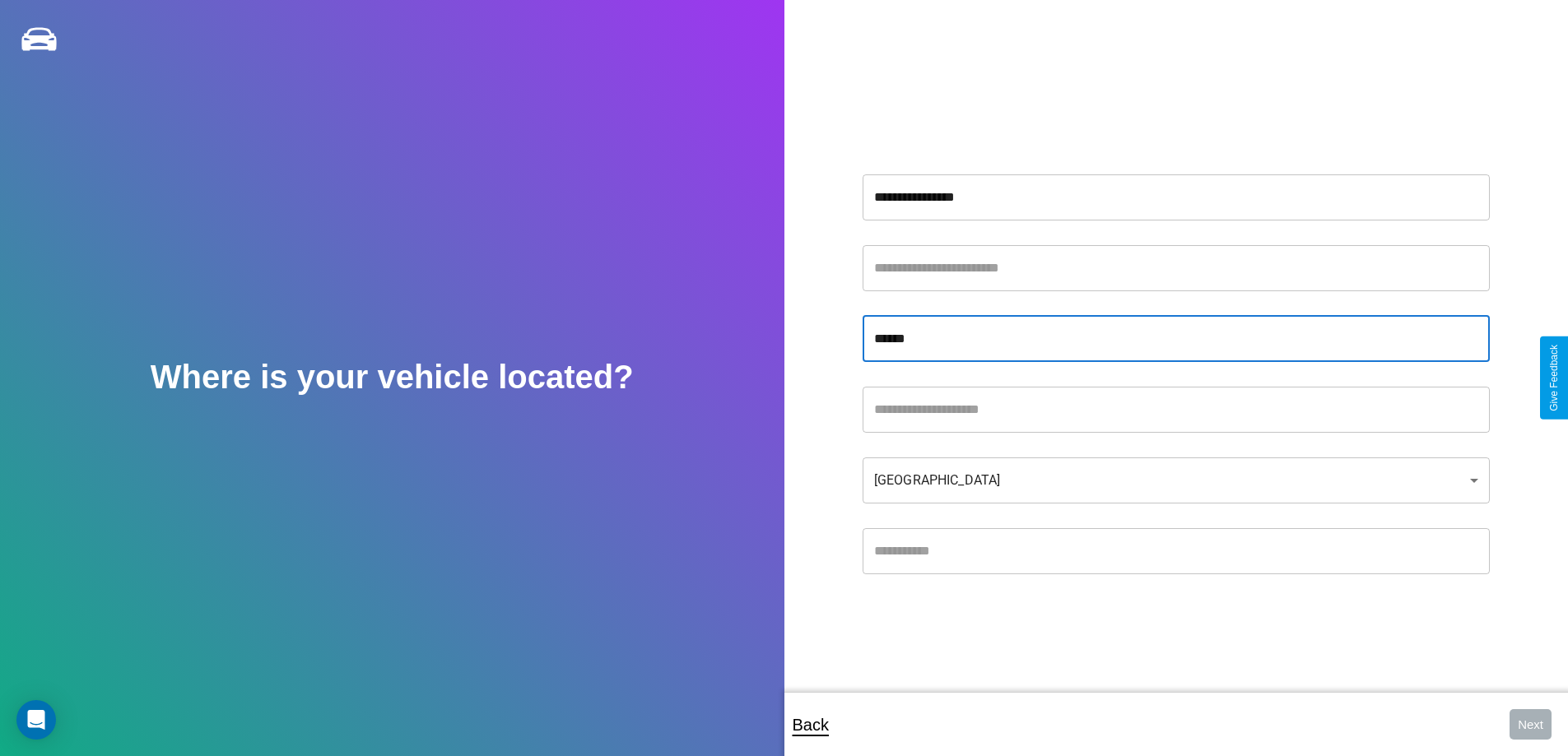
type input "******"
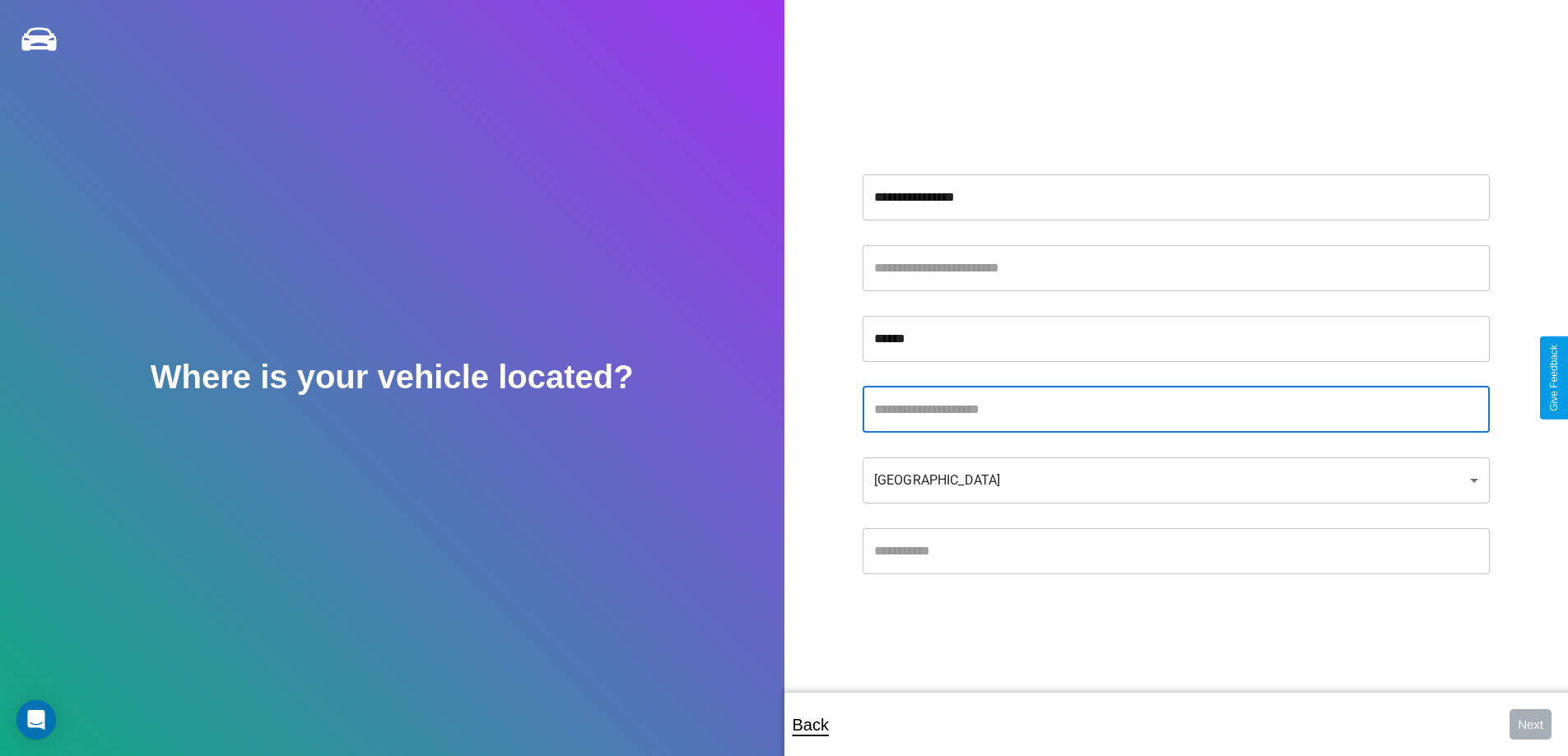
click at [1176, 409] on input "text" at bounding box center [1176, 410] width 627 height 46
type input "*****"
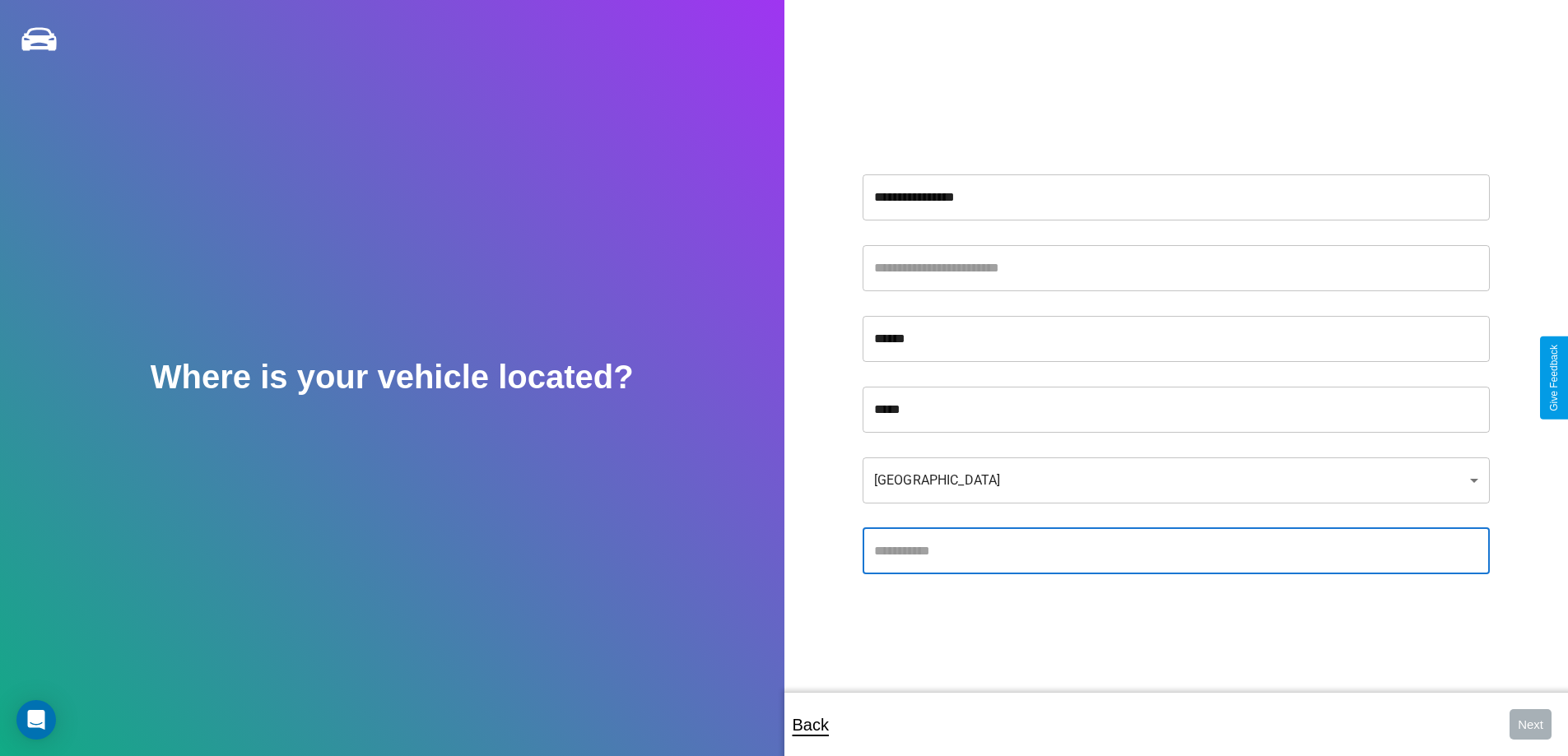
click at [1176, 550] on input "text" at bounding box center [1176, 551] width 627 height 46
type input "*****"
click at [1176, 480] on body "**********" at bounding box center [784, 389] width 1568 height 778
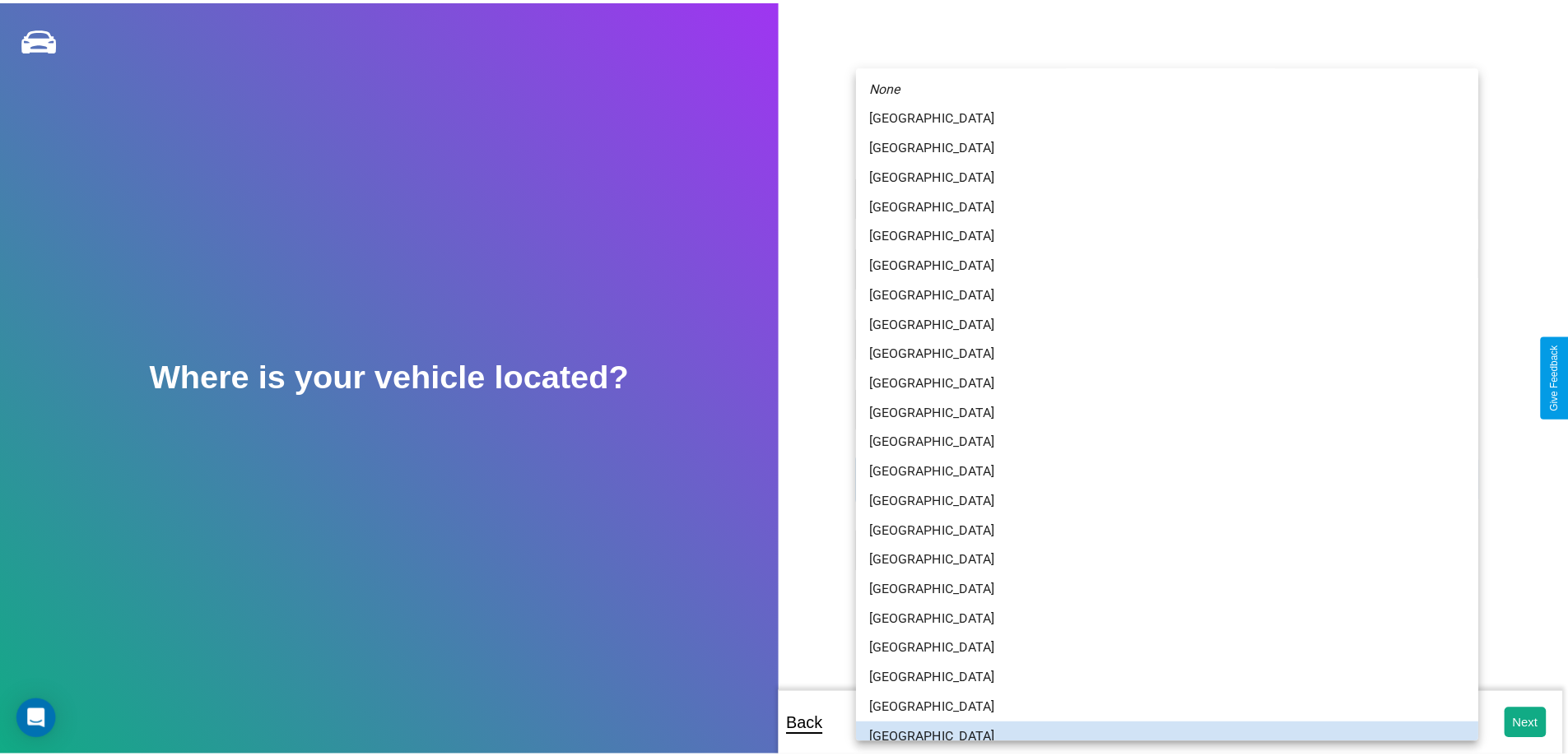
scroll to position [11, 0]
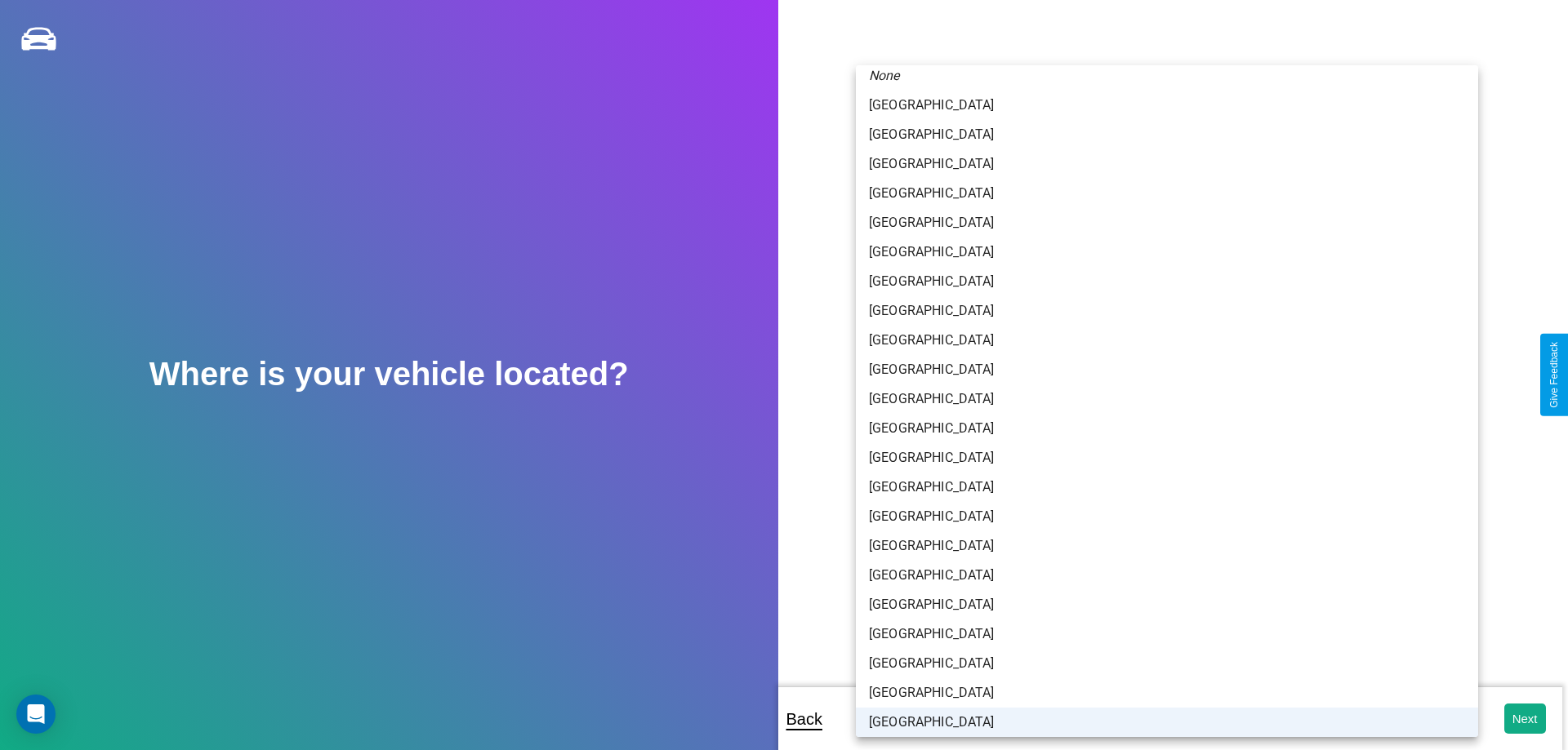
click at [1160, 722] on li "[GEOGRAPHIC_DATA]" at bounding box center [1166, 722] width 622 height 29
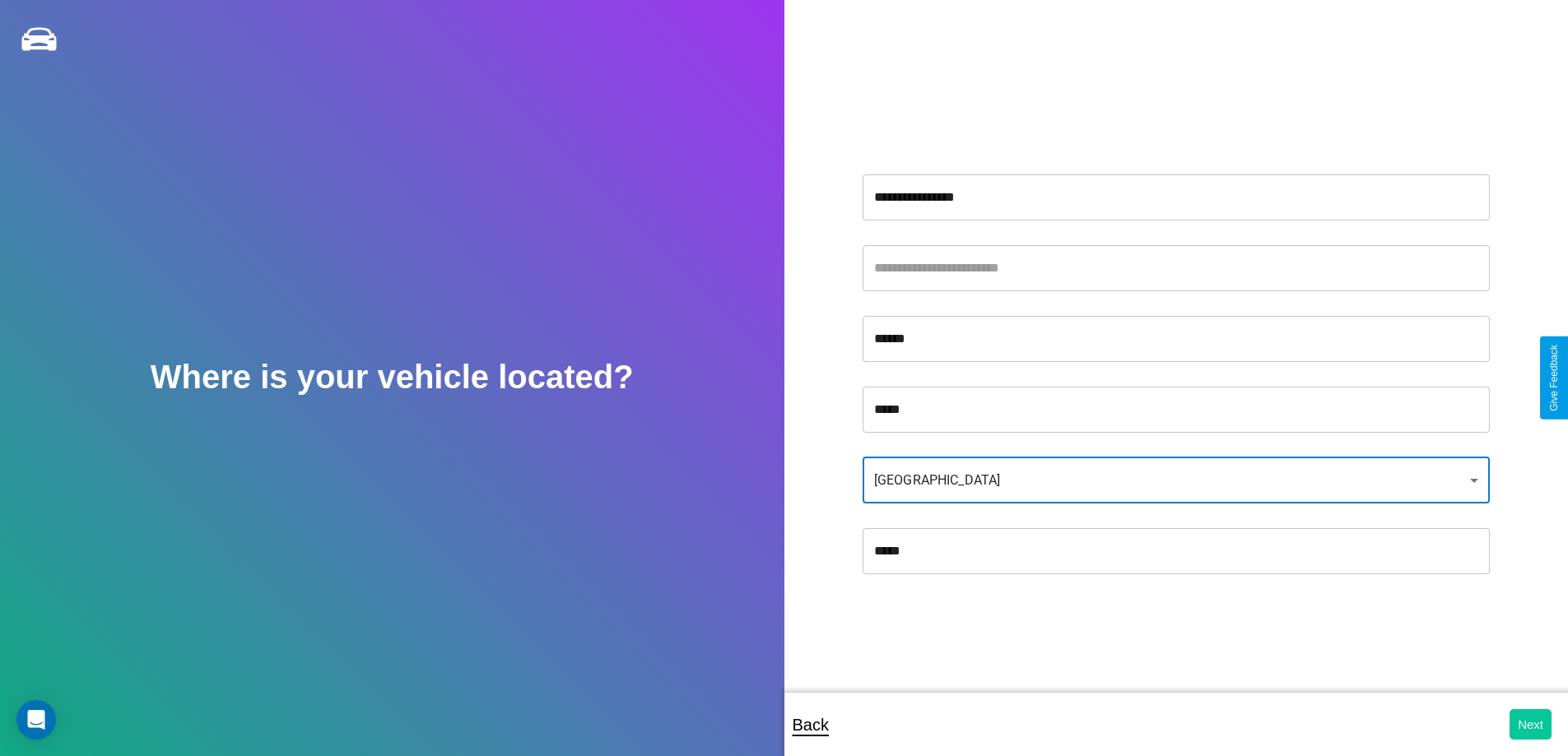
click at [1530, 724] on button "Next" at bounding box center [1530, 724] width 42 height 31
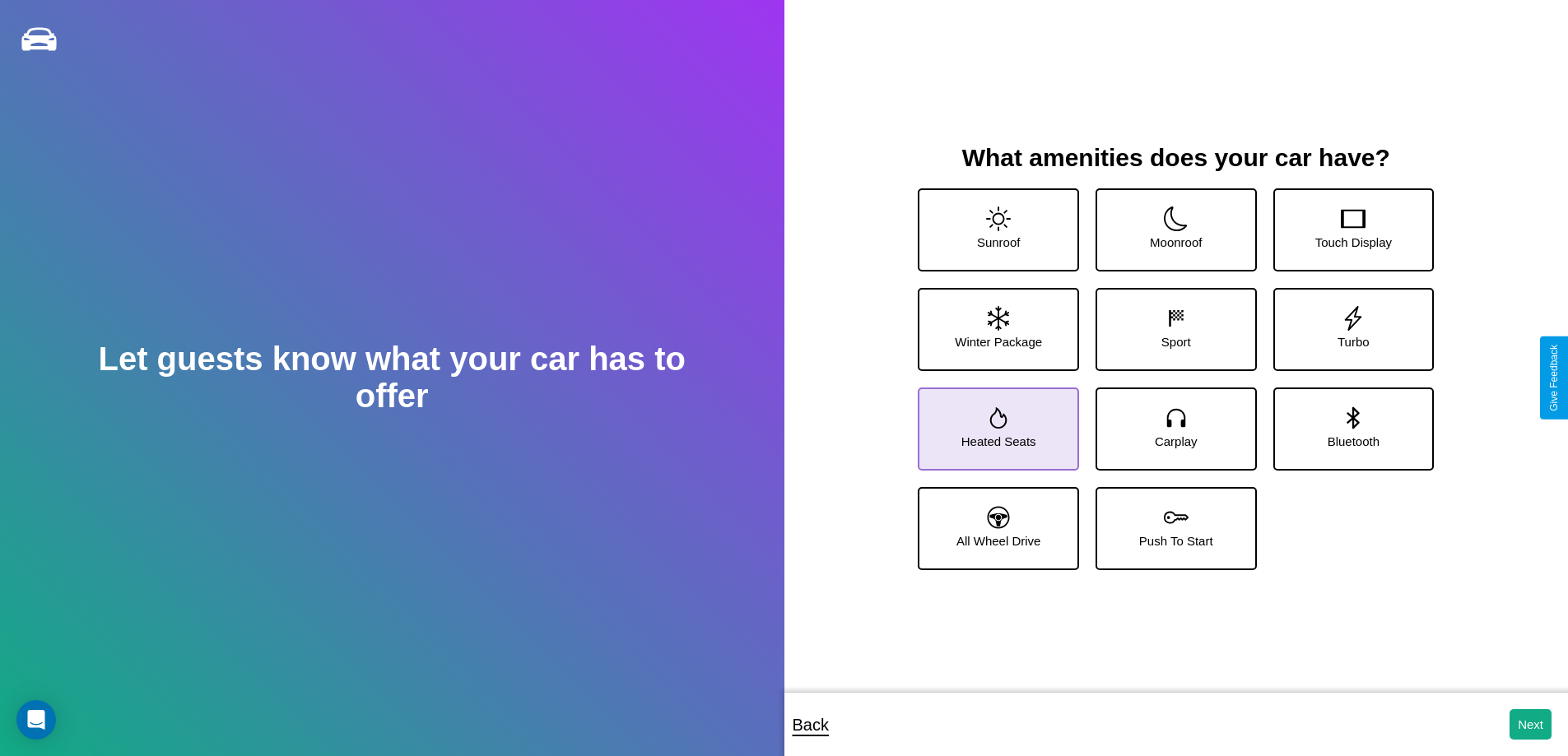
click at [996, 422] on icon at bounding box center [999, 418] width 18 height 21
click at [1170, 223] on icon at bounding box center [1176, 219] width 25 height 25
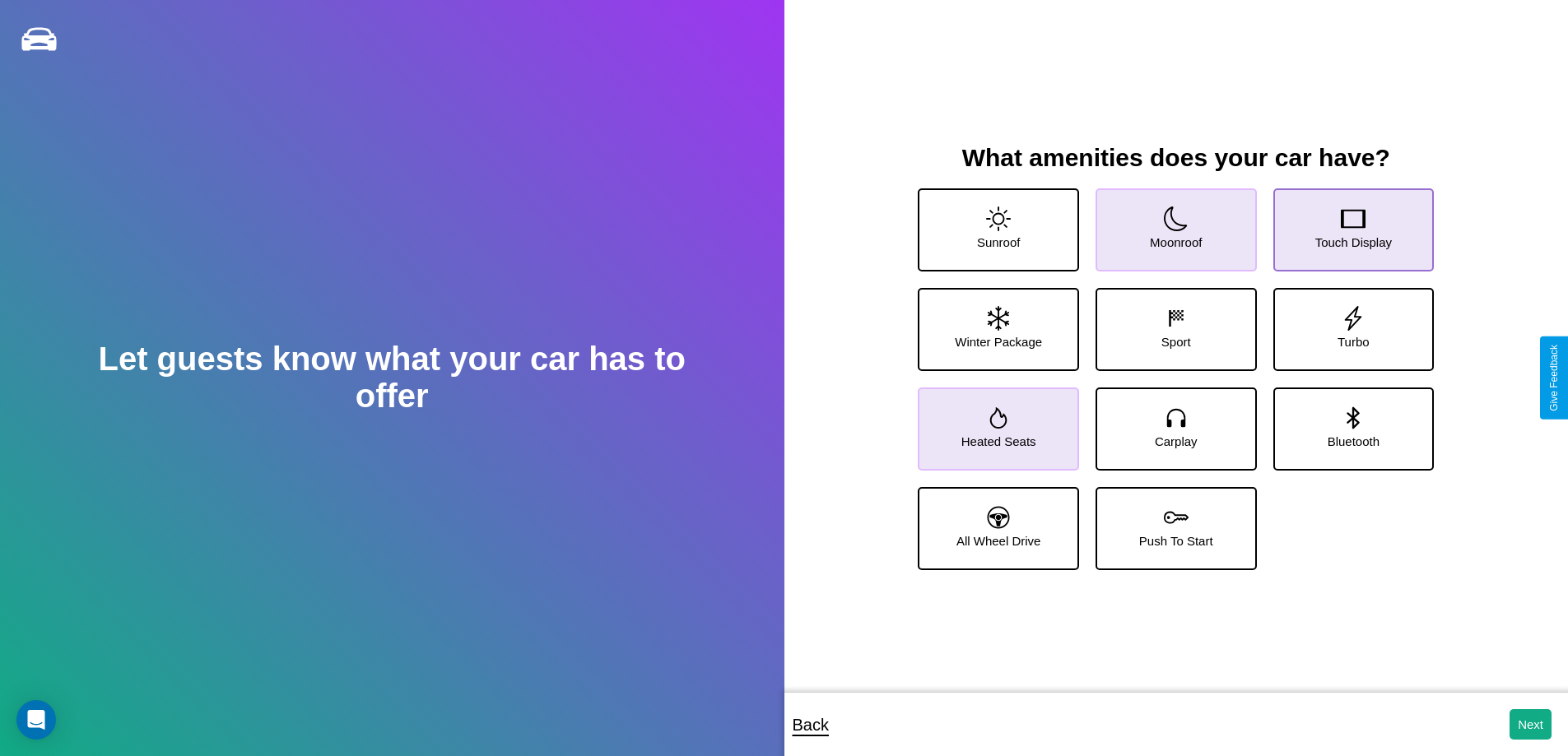
click at [1343, 223] on icon at bounding box center [1353, 219] width 25 height 25
click at [1170, 322] on icon at bounding box center [1176, 318] width 25 height 25
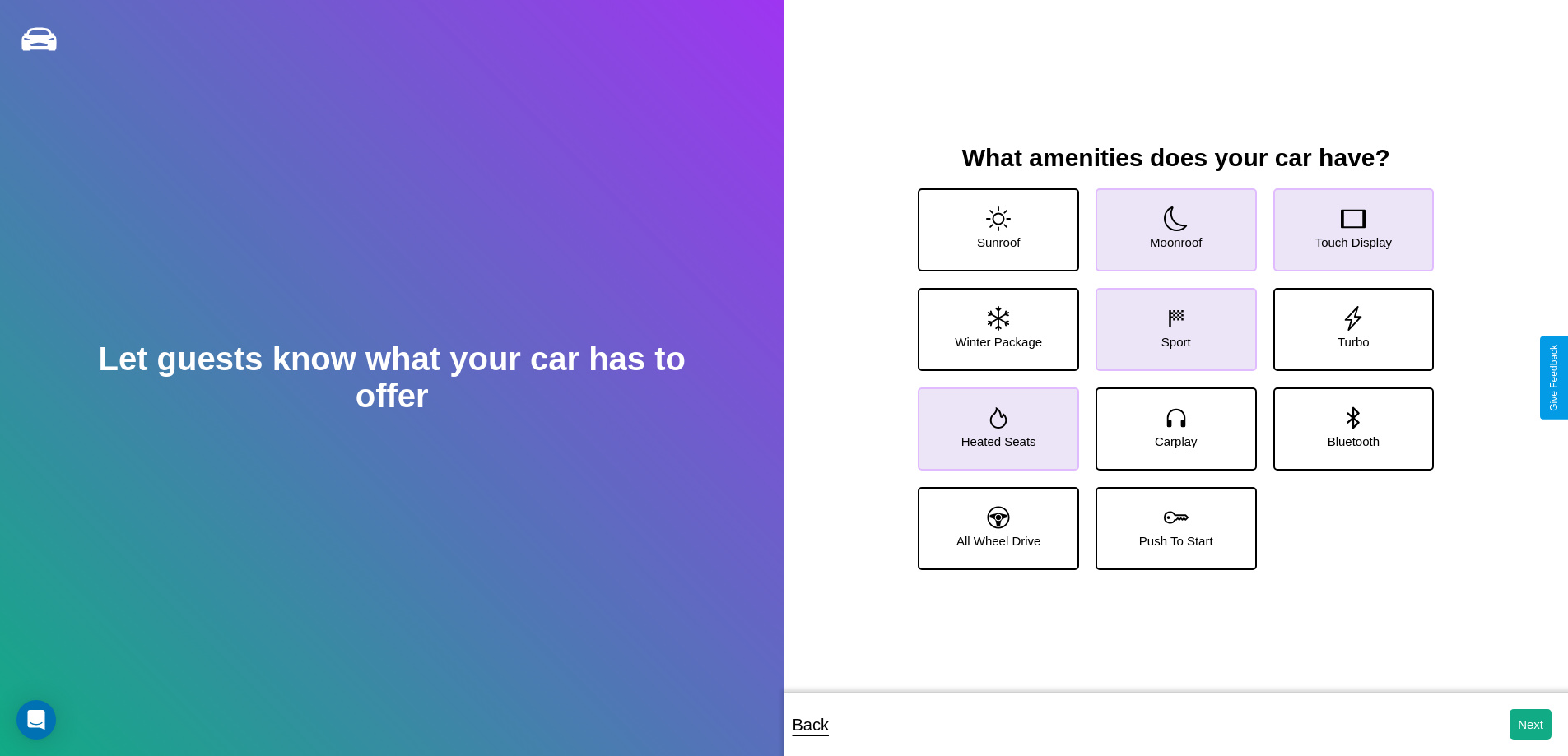
click at [1170, 322] on icon at bounding box center [1176, 318] width 25 height 25
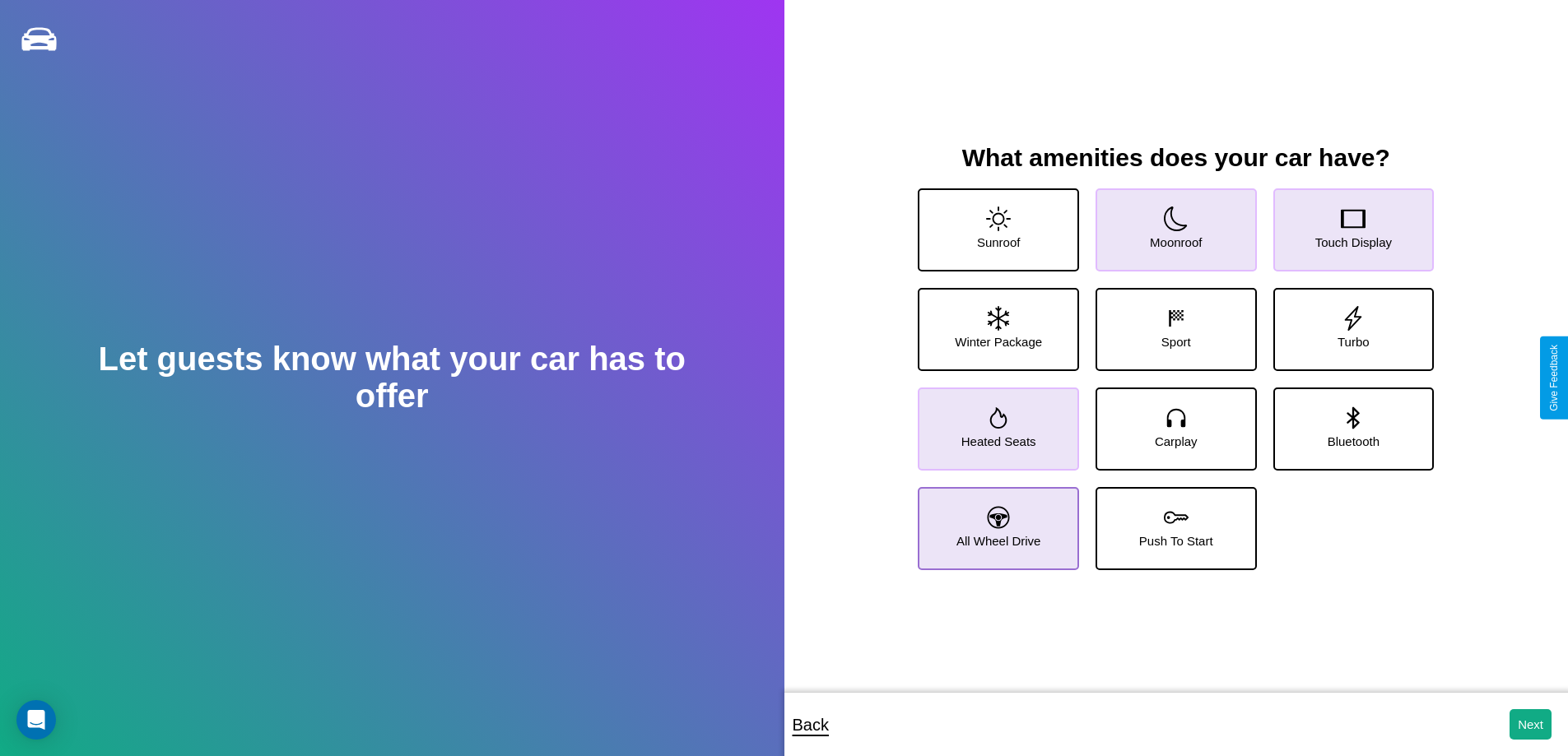
click at [996, 522] on icon at bounding box center [999, 517] width 22 height 22
click at [1170, 223] on icon at bounding box center [1176, 219] width 25 height 25
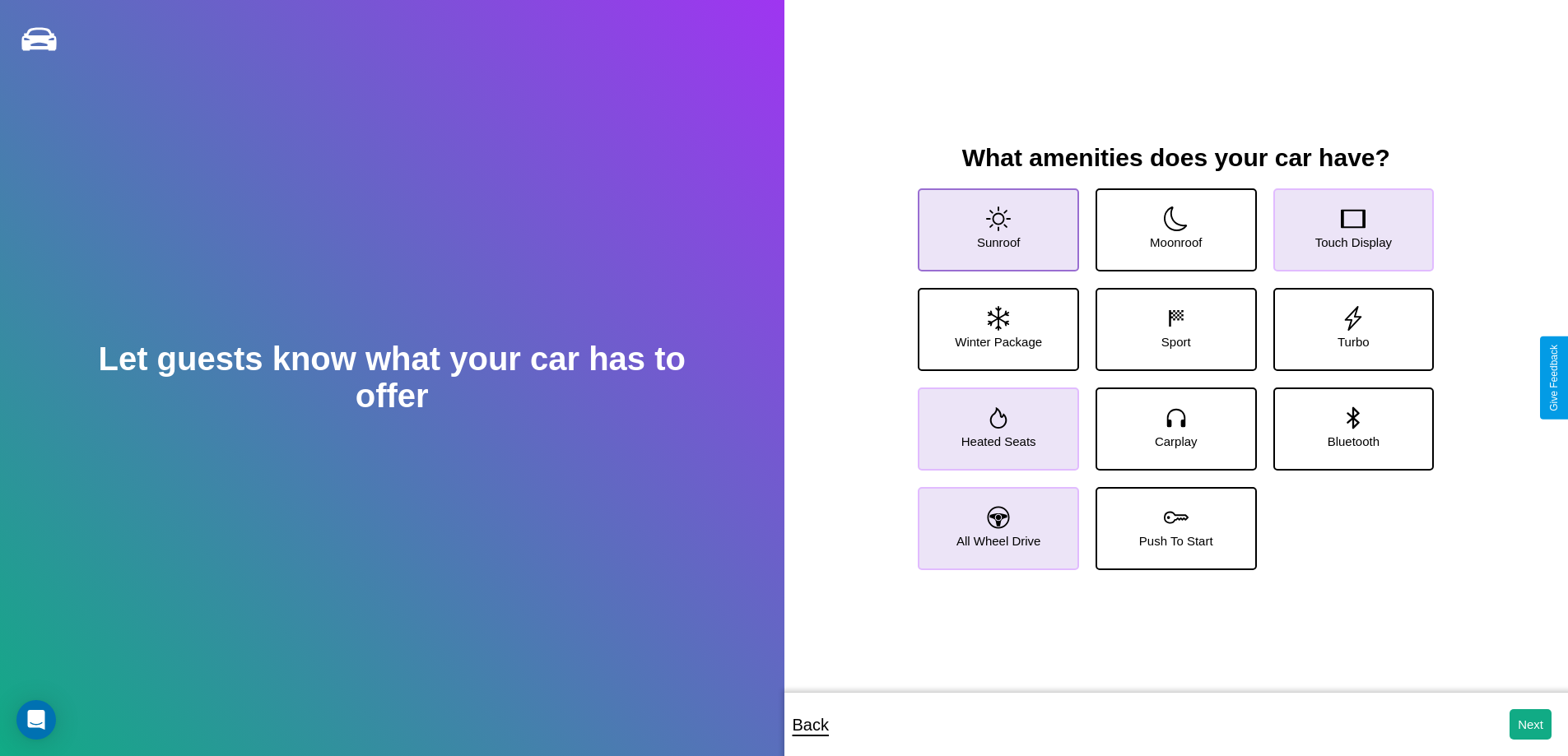
click at [996, 223] on icon at bounding box center [998, 219] width 25 height 25
click at [1530, 724] on button "Next" at bounding box center [1530, 724] width 42 height 31
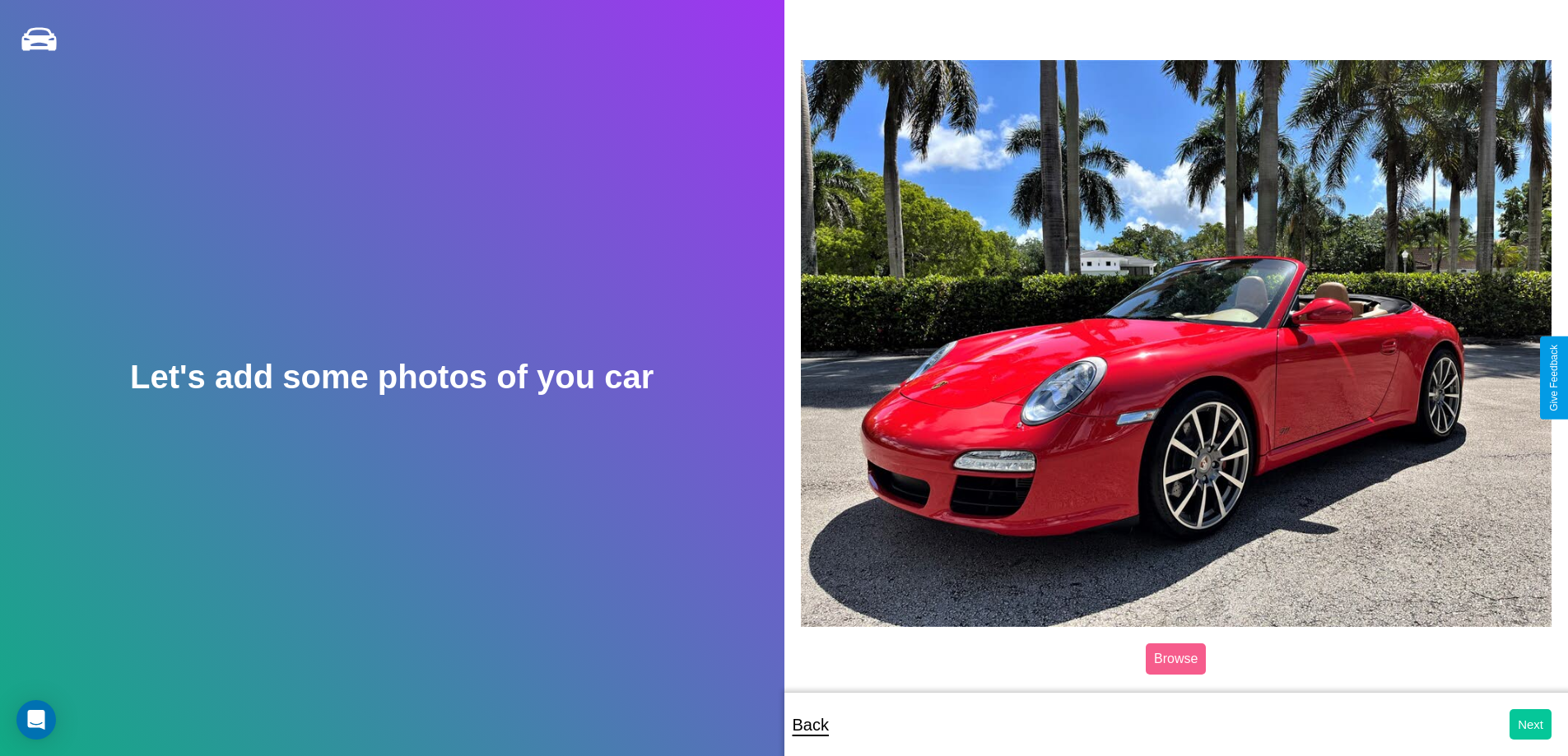
click at [1530, 724] on button "Next" at bounding box center [1530, 724] width 42 height 31
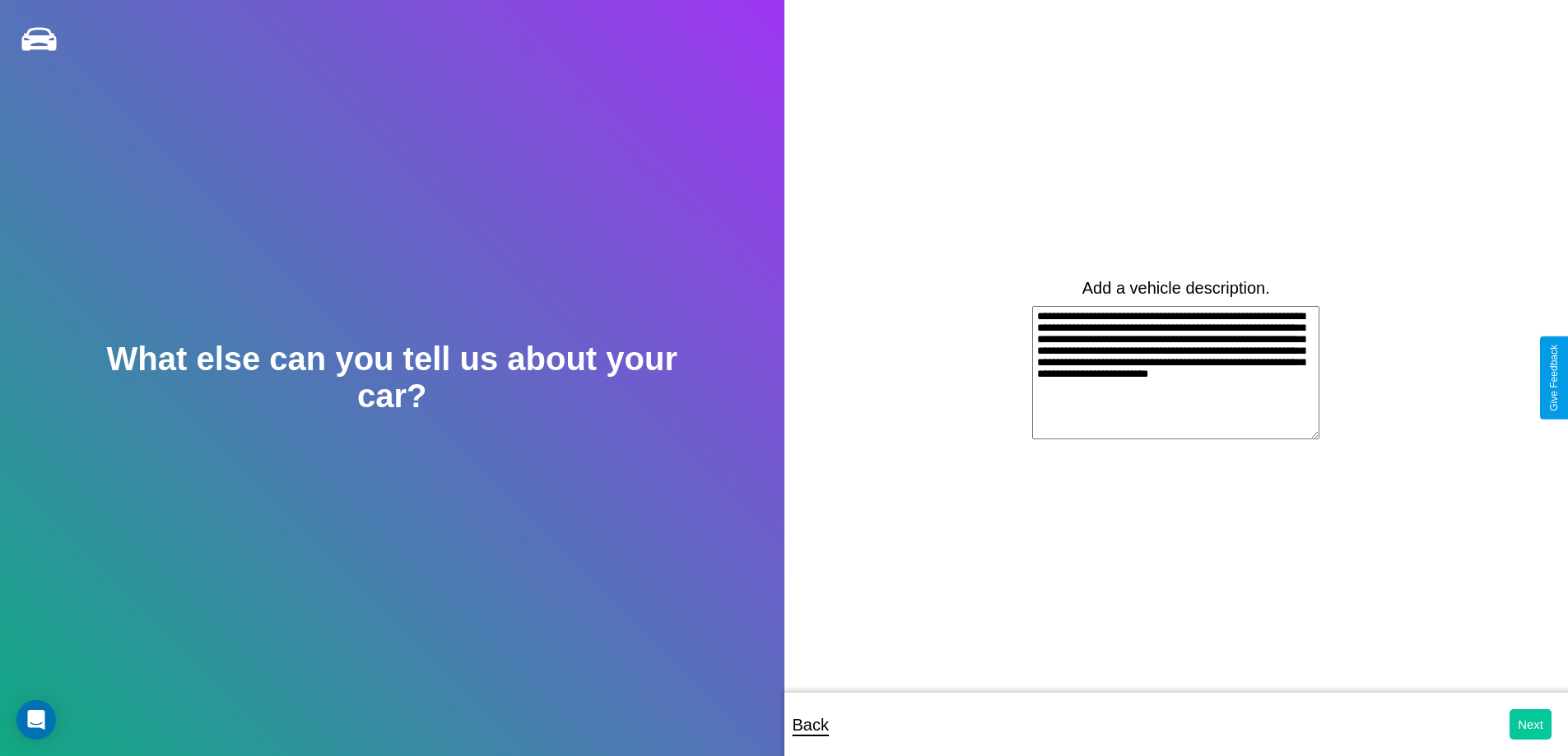
type textarea "**********"
click at [1530, 724] on button "Next" at bounding box center [1530, 724] width 42 height 31
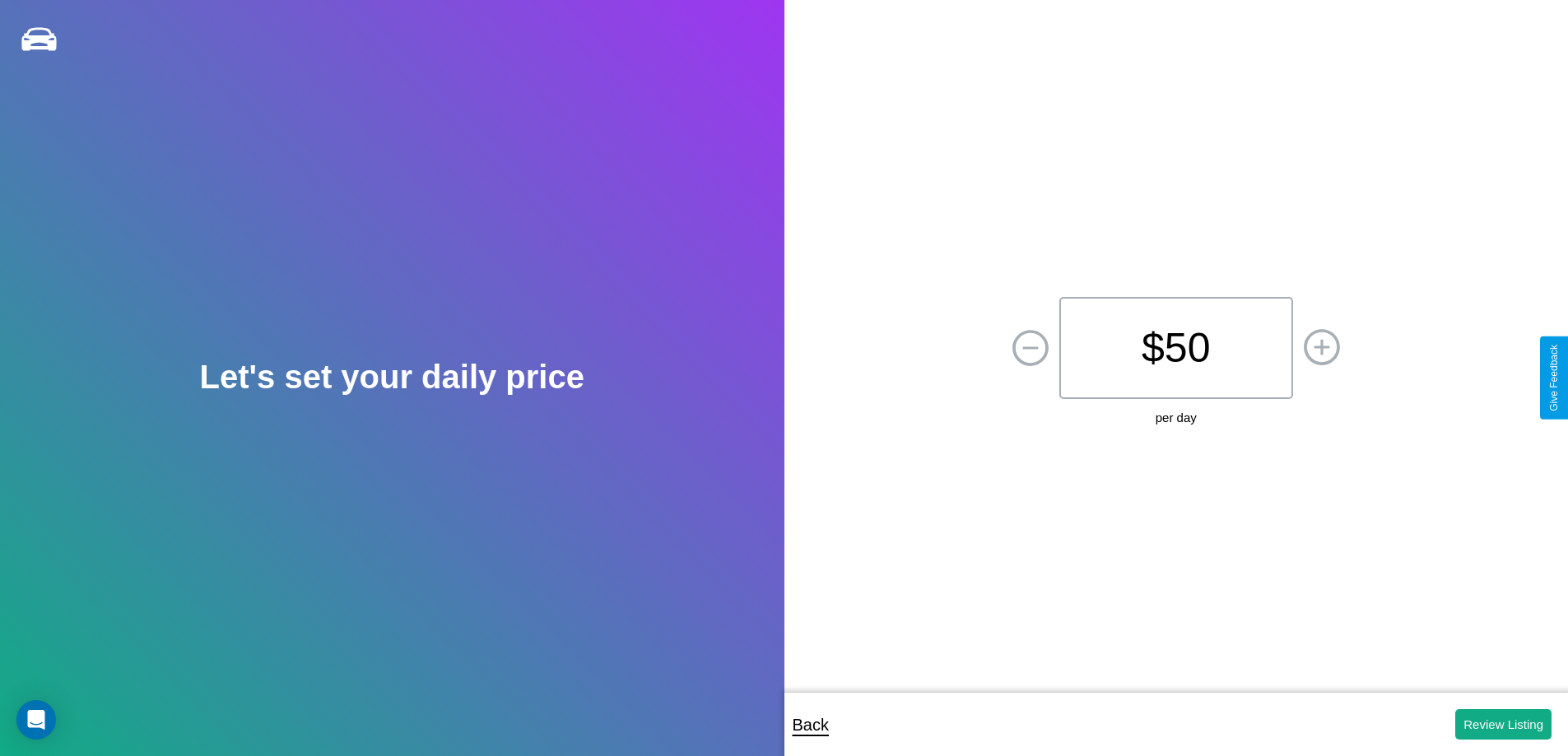
click at [1176, 348] on p "$ 50" at bounding box center [1176, 348] width 234 height 102
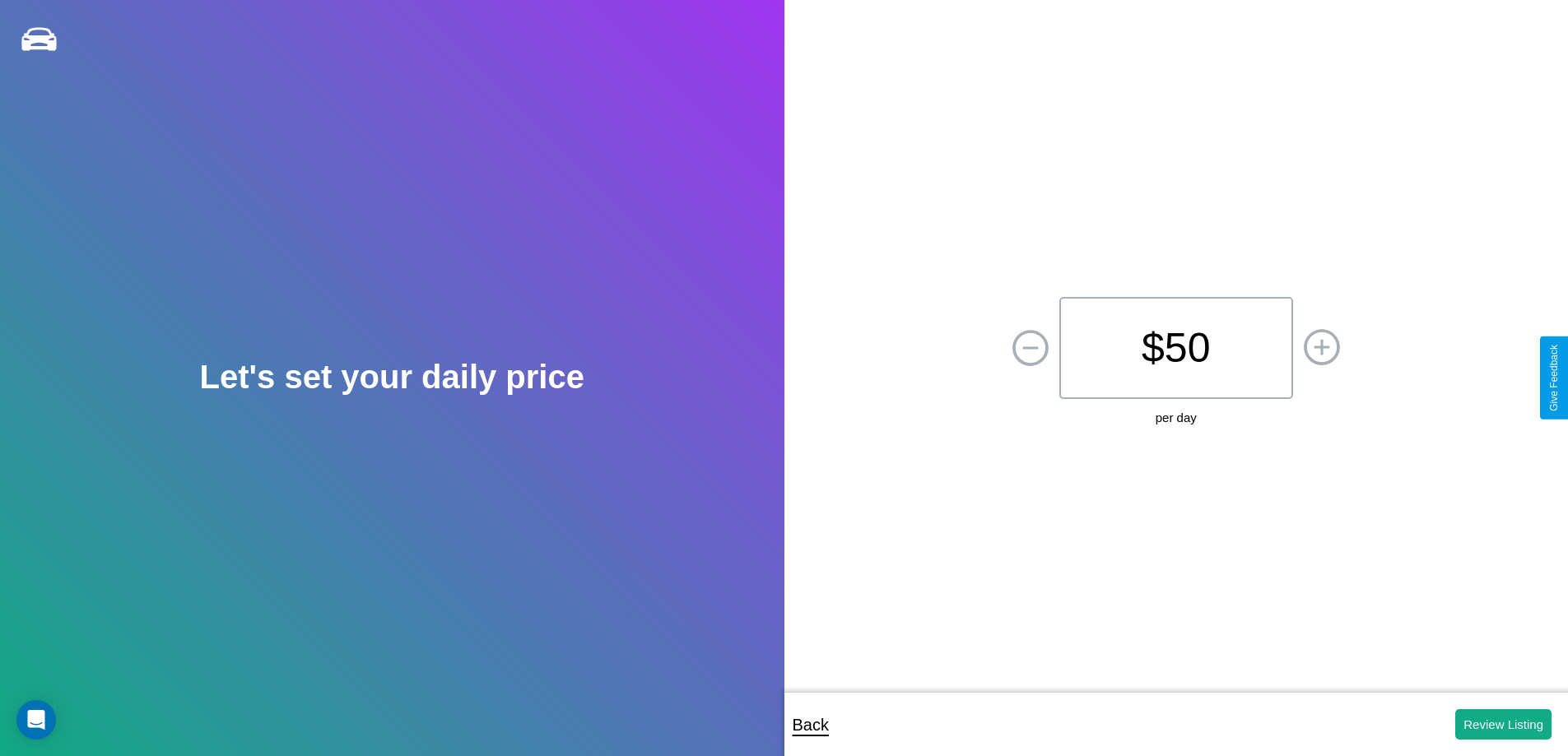
click at [1176, 348] on p "$ 50" at bounding box center [1176, 348] width 234 height 102
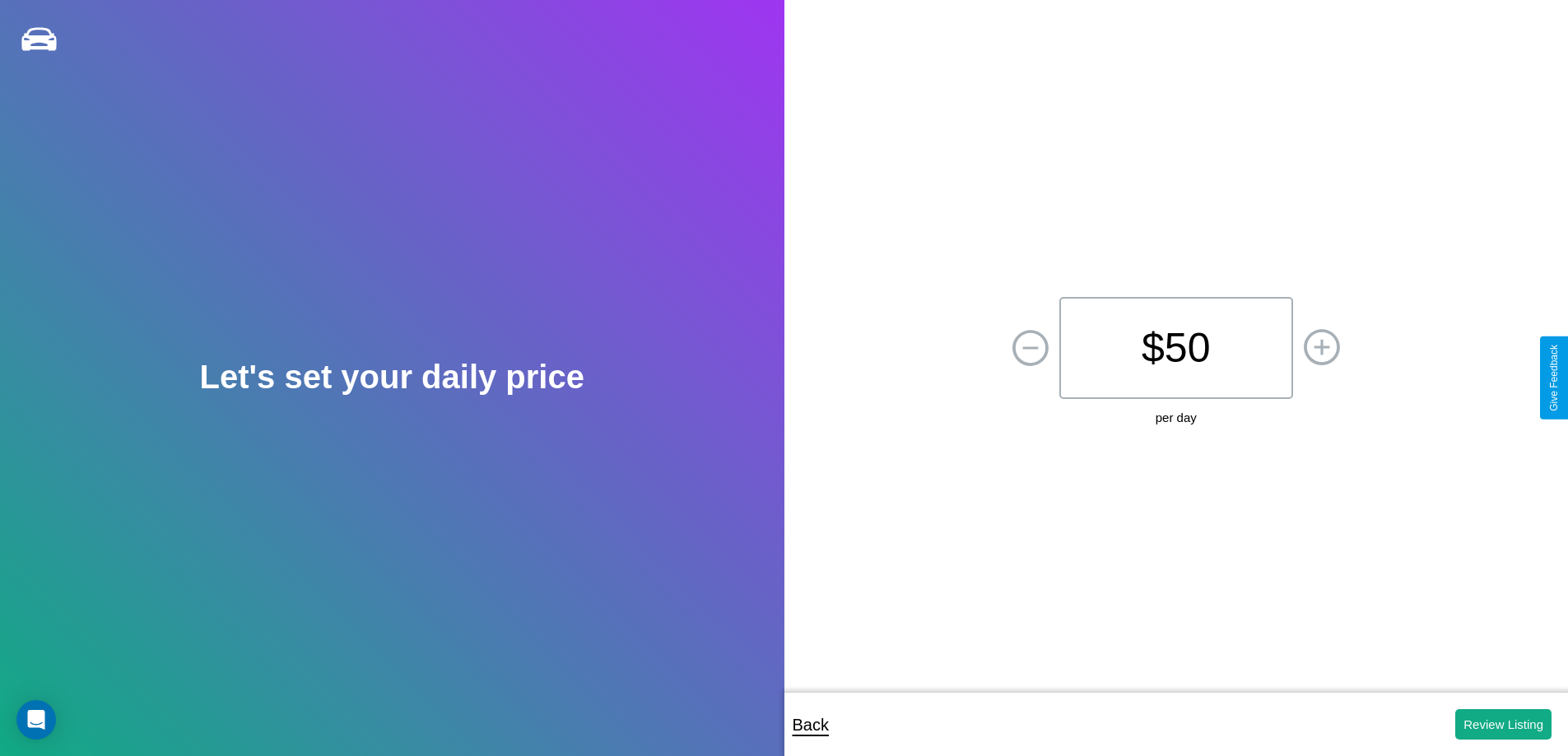
click at [1176, 348] on p "$ 50" at bounding box center [1176, 348] width 234 height 102
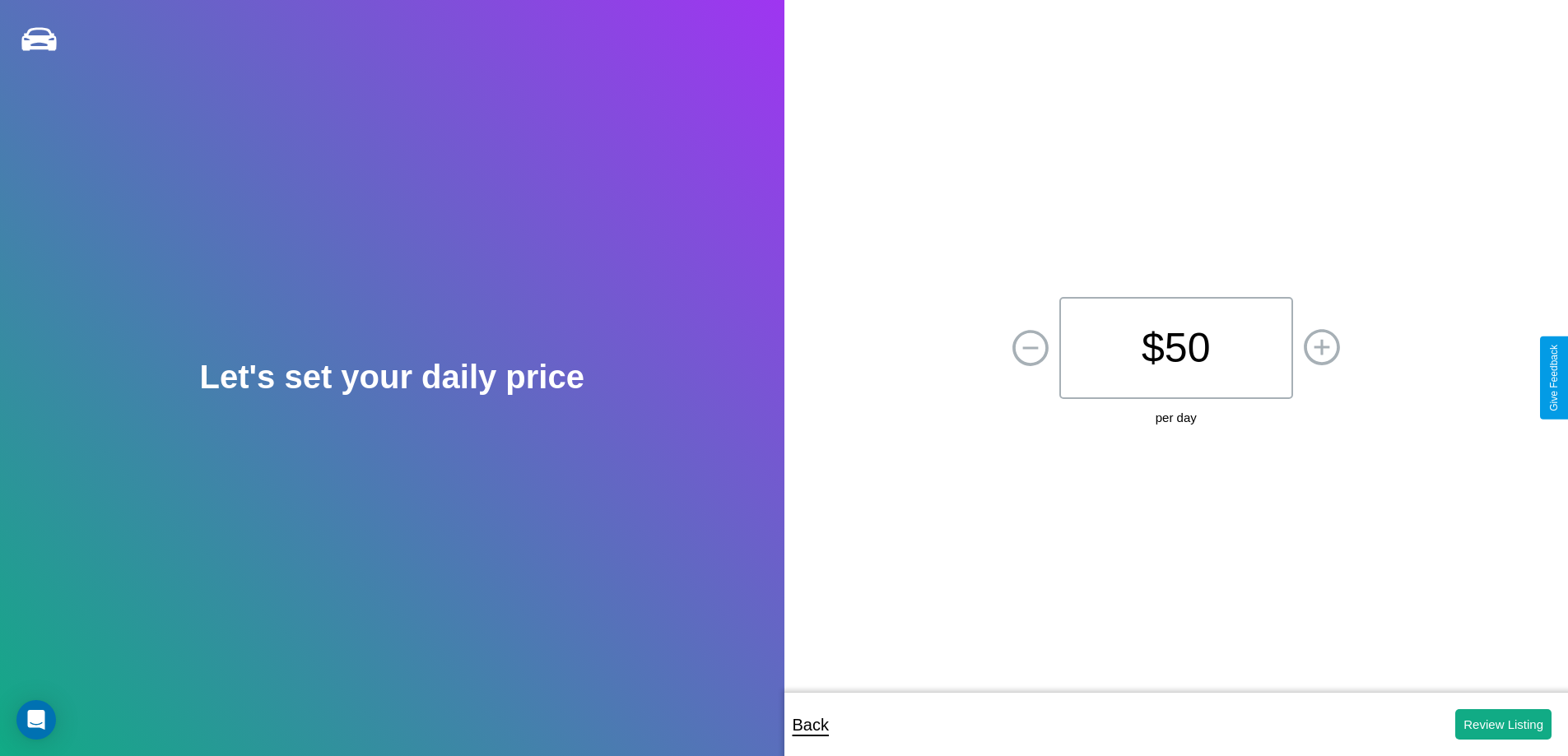
click at [1176, 348] on p "$ 50" at bounding box center [1176, 348] width 234 height 102
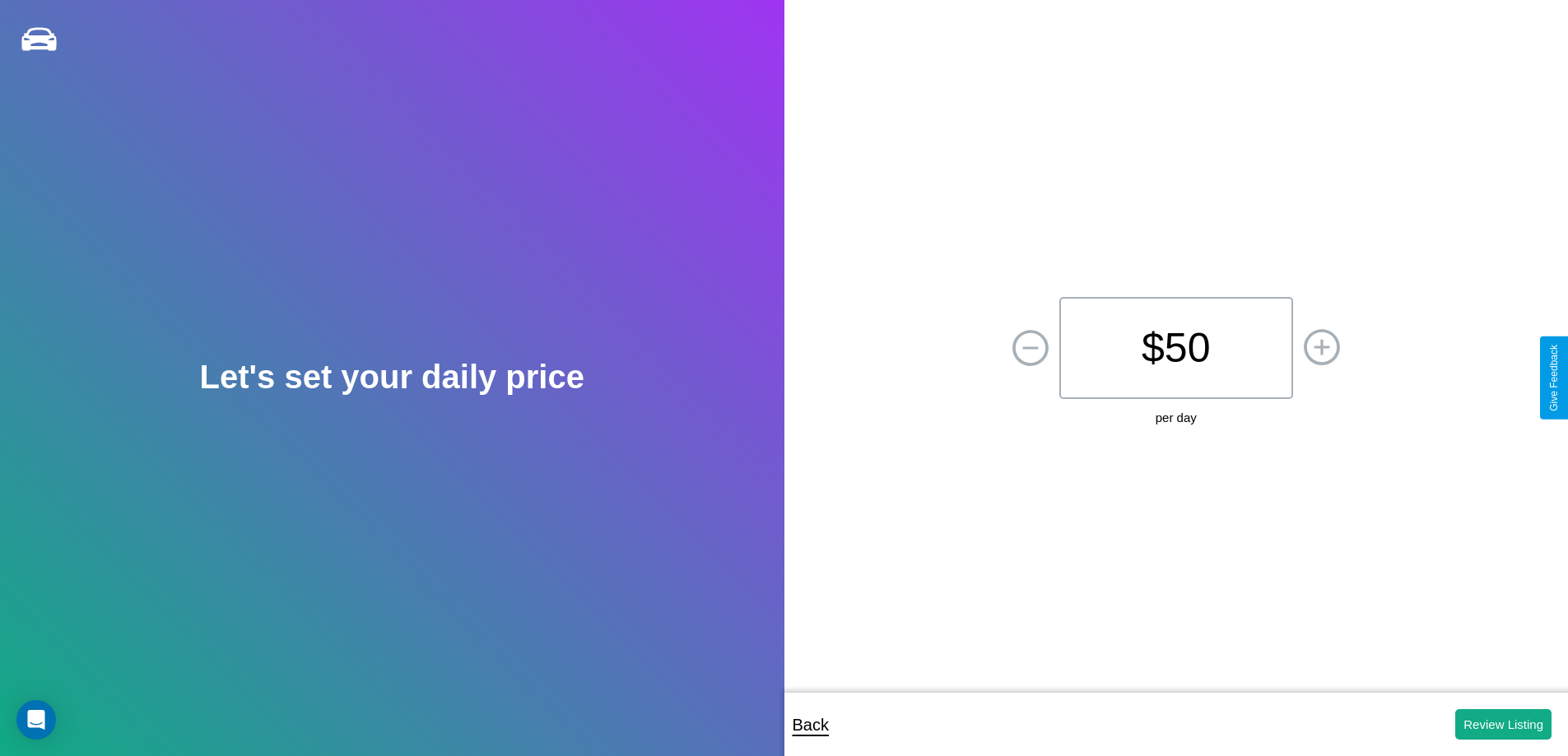
click at [1176, 348] on p "$ 50" at bounding box center [1176, 348] width 234 height 102
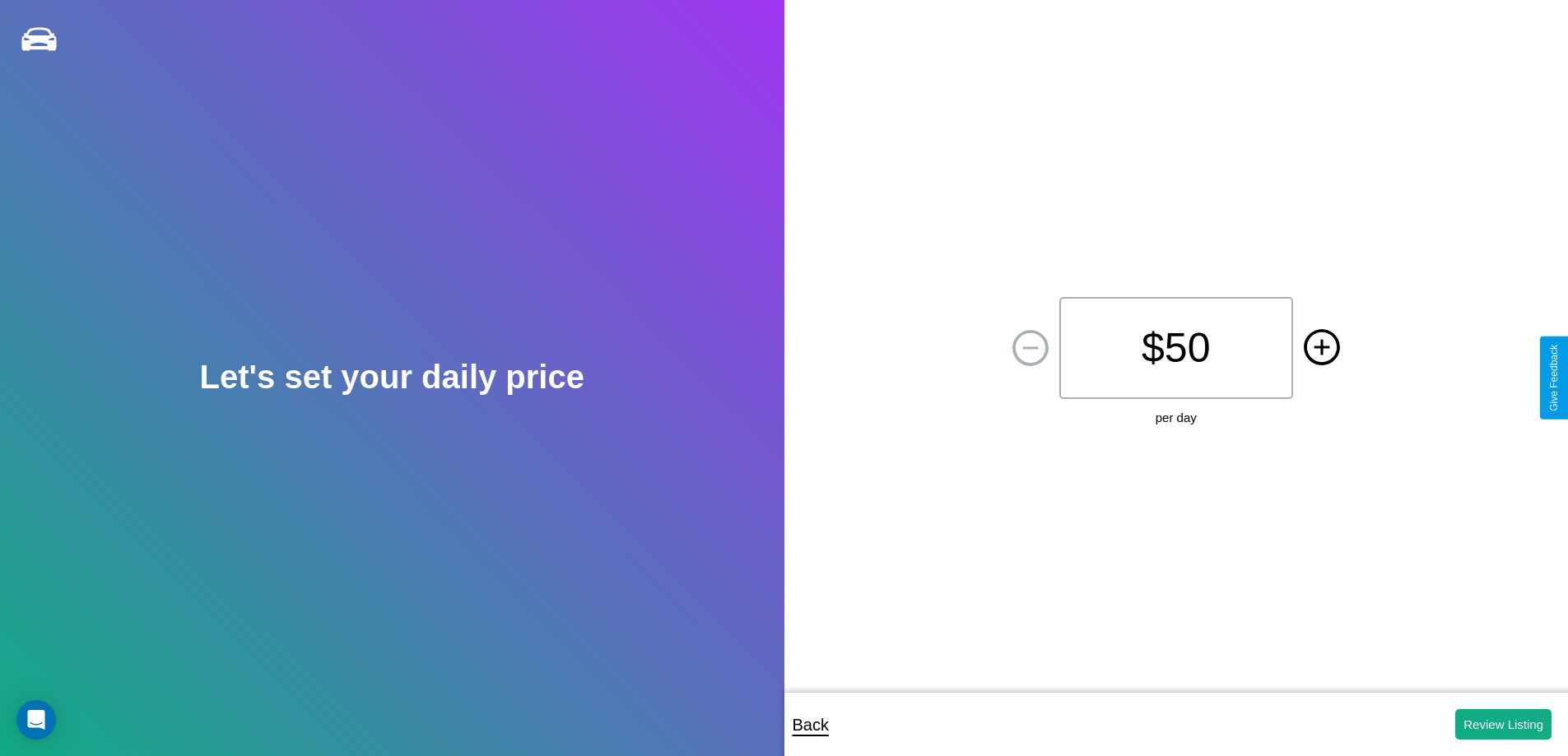
click at [1321, 348] on icon at bounding box center [1321, 346] width 16 height 16
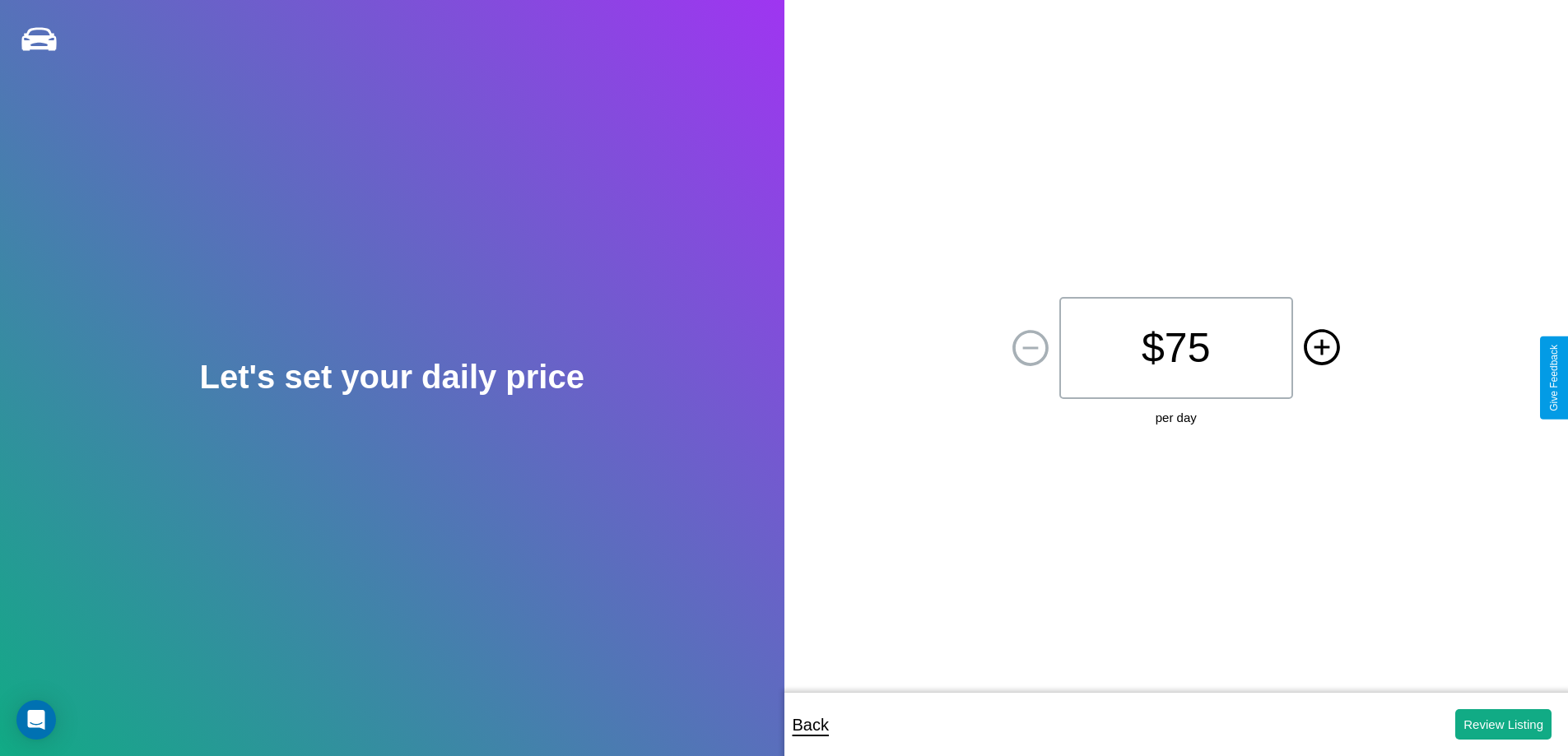
click at [1321, 348] on icon at bounding box center [1321, 346] width 16 height 16
click at [1503, 724] on button "Review Listing" at bounding box center [1504, 724] width 96 height 31
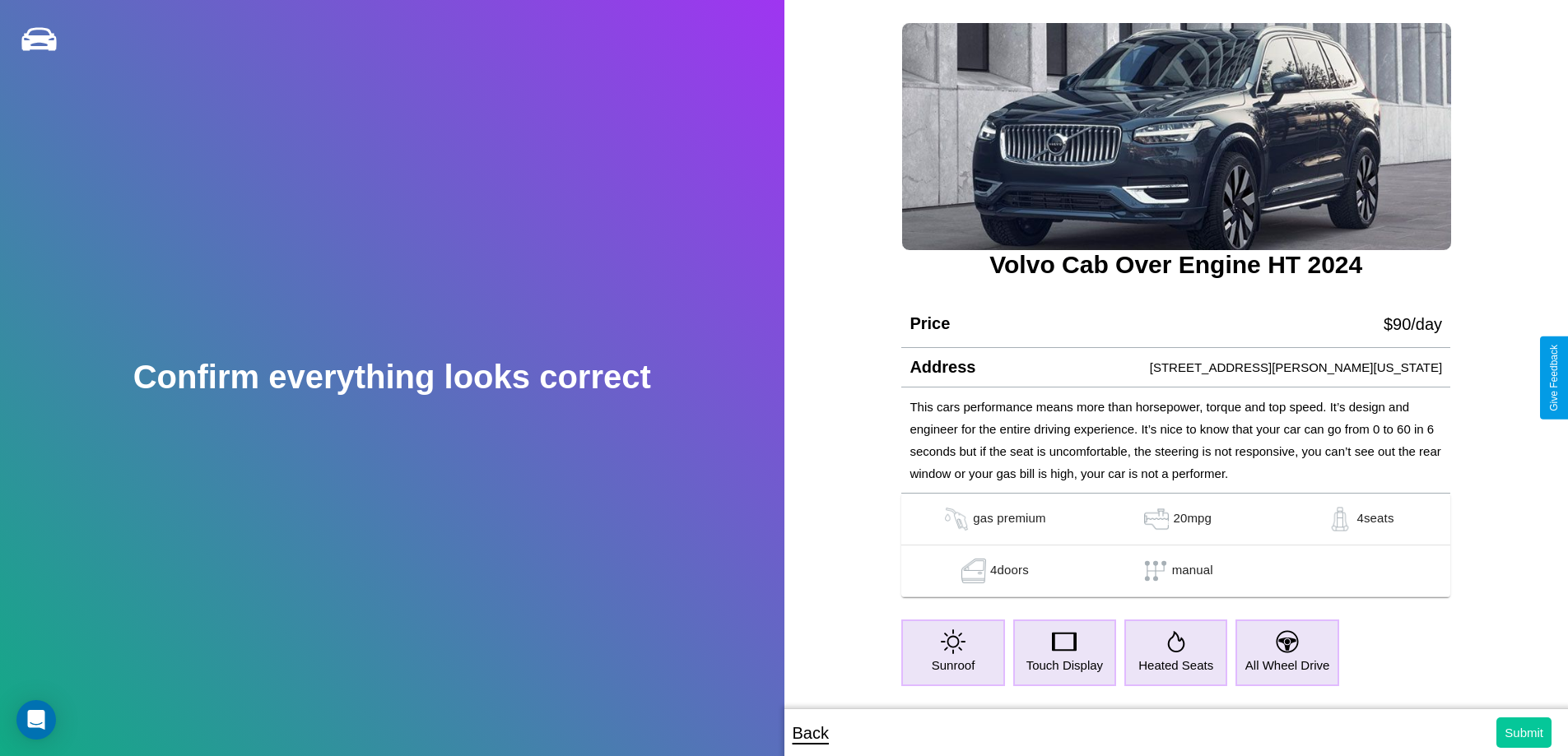
click at [1524, 733] on button "Submit" at bounding box center [1524, 733] width 56 height 31
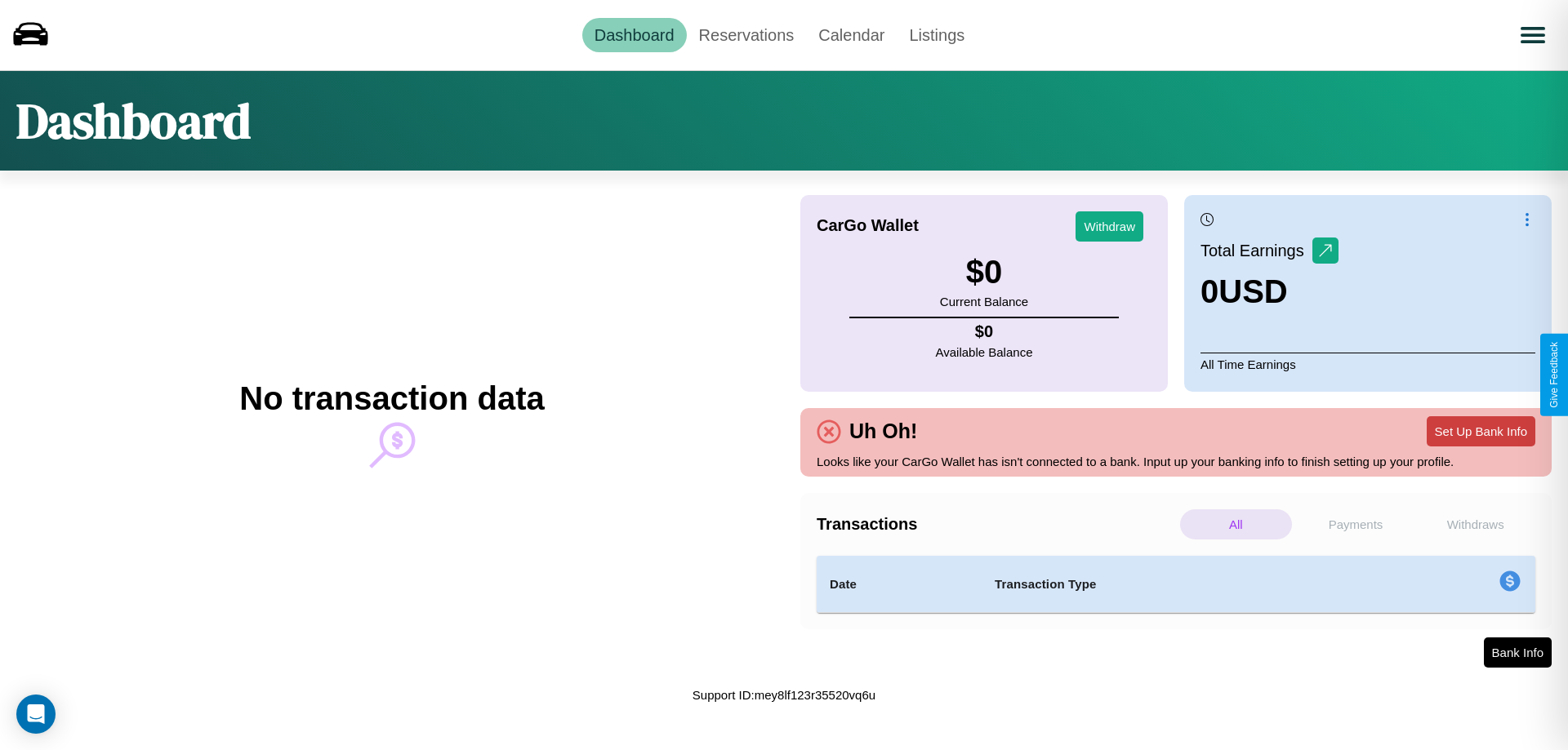
click at [1481, 431] on button "Set Up Bank Info" at bounding box center [1481, 431] width 108 height 30
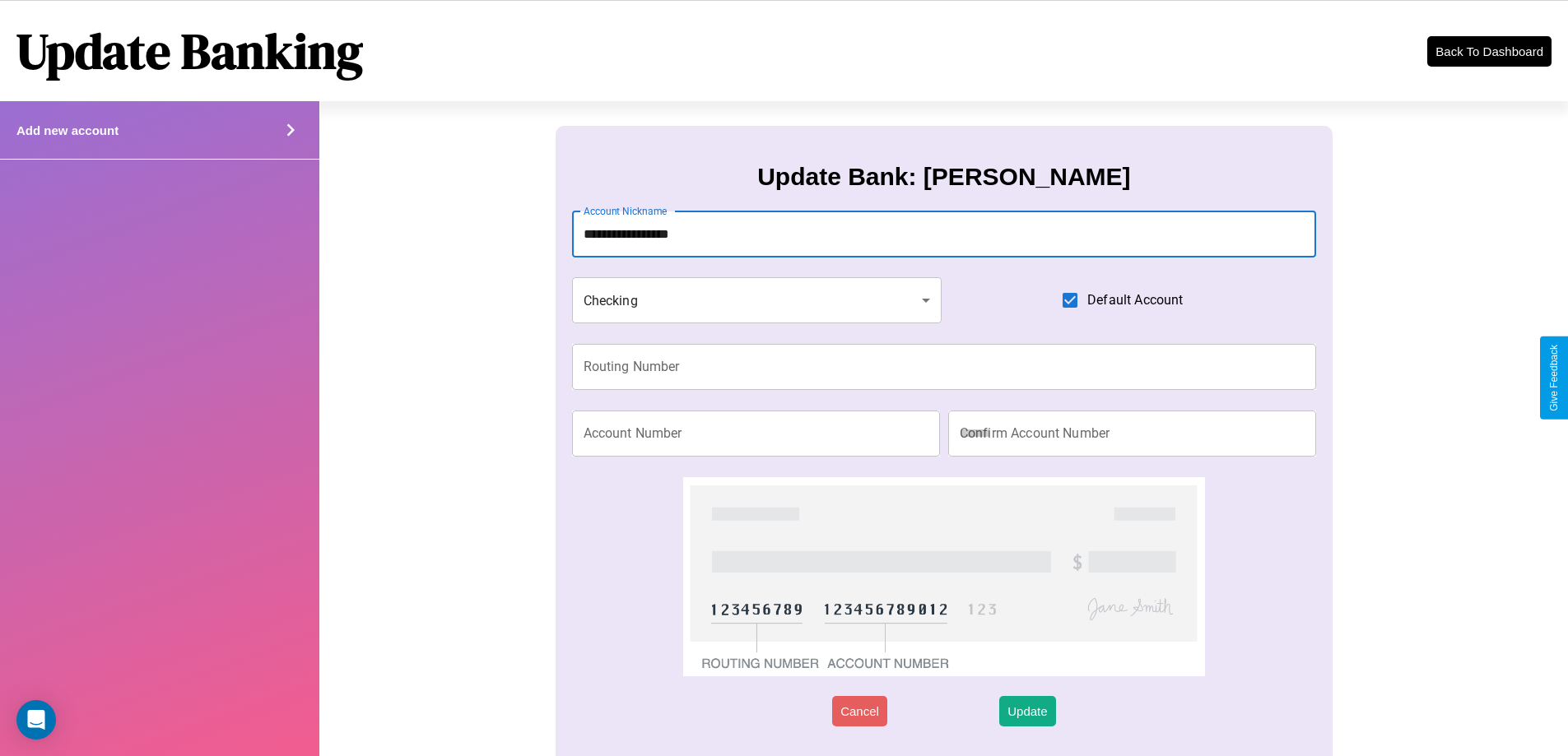
type input "**********"
